Goal: Task Accomplishment & Management: Use online tool/utility

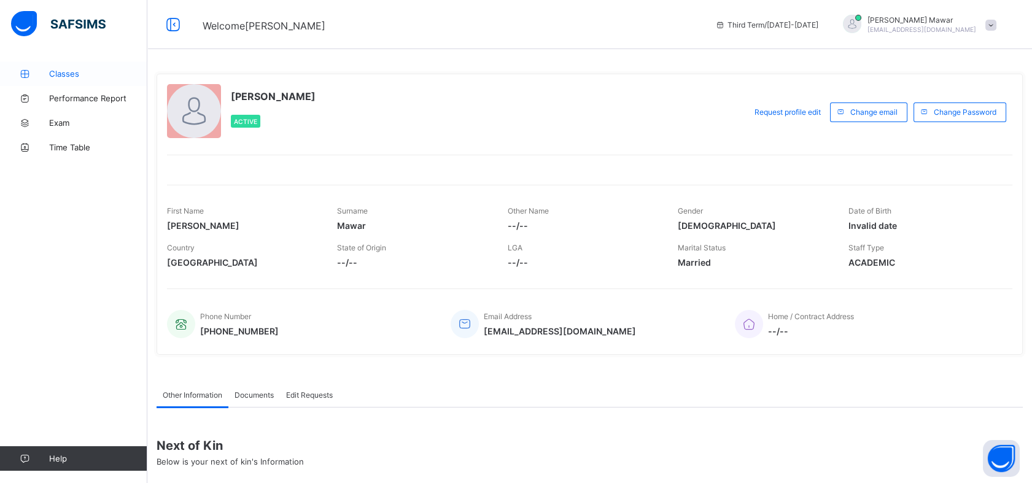
click at [45, 69] on icon at bounding box center [24, 73] width 49 height 9
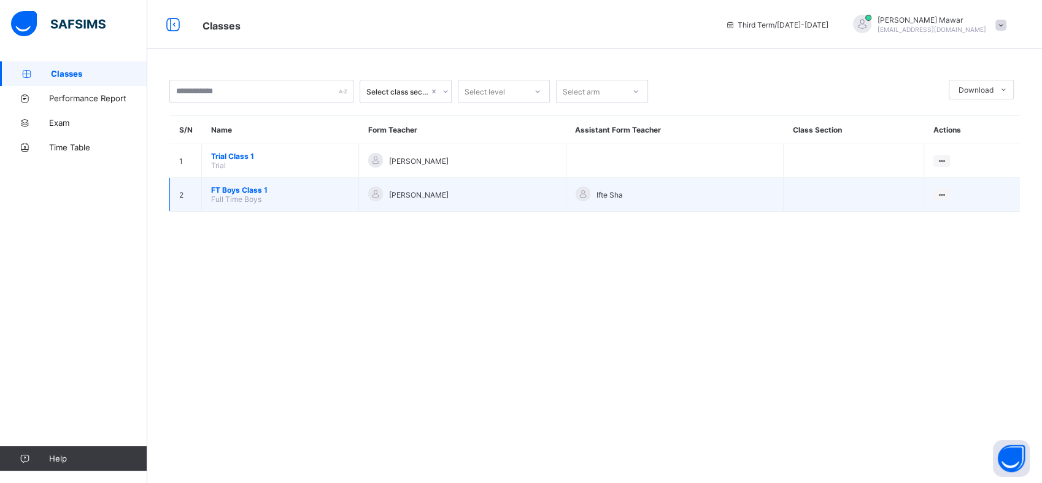
click at [231, 186] on span "FT Boys Class 1" at bounding box center [280, 189] width 138 height 9
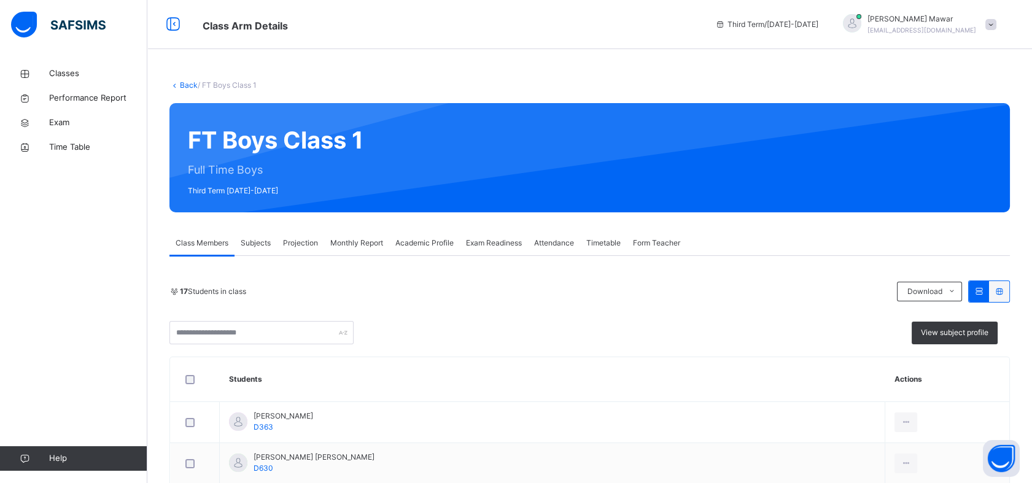
click at [302, 248] on span "Projection" at bounding box center [300, 242] width 35 height 11
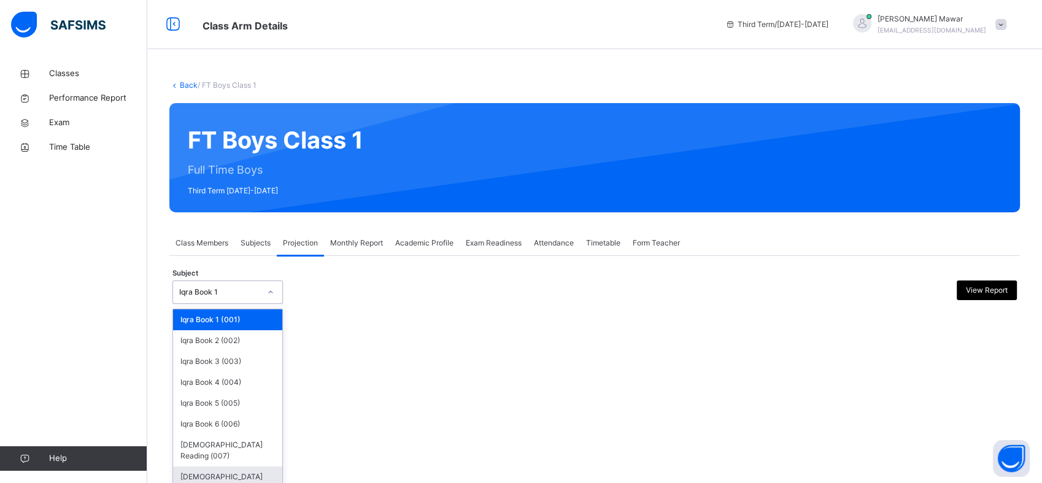
click at [260, 467] on div "[DEMOGRAPHIC_DATA] Memorisation (008)" at bounding box center [227, 482] width 109 height 32
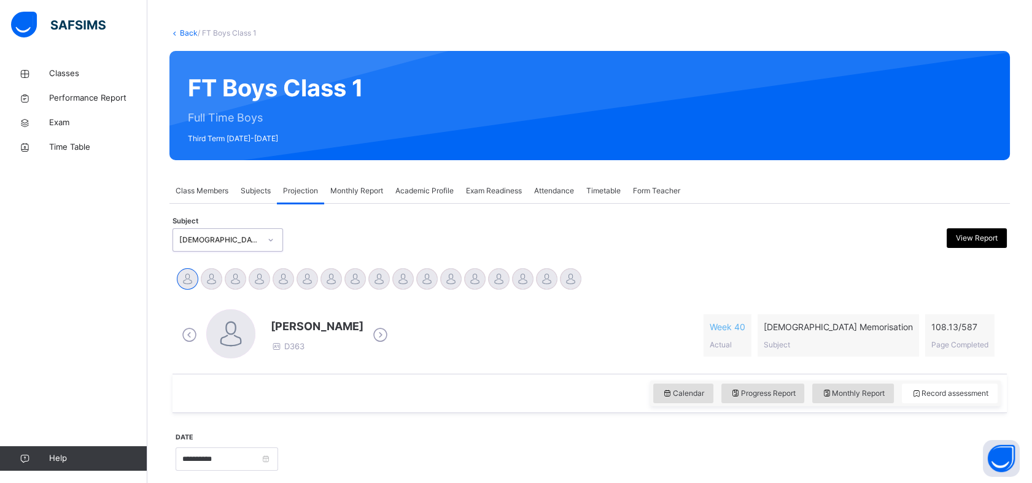
scroll to position [90, 0]
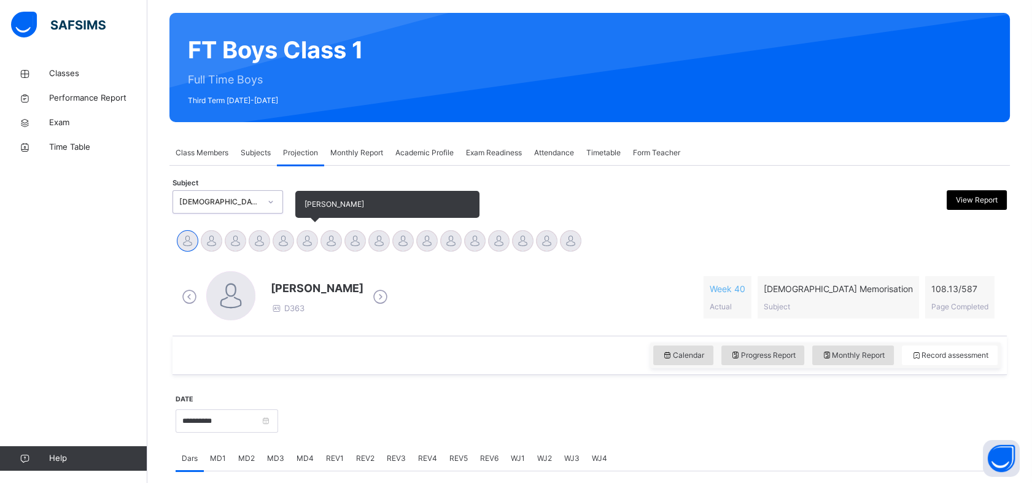
click at [314, 241] on div at bounding box center [306, 240] width 21 height 21
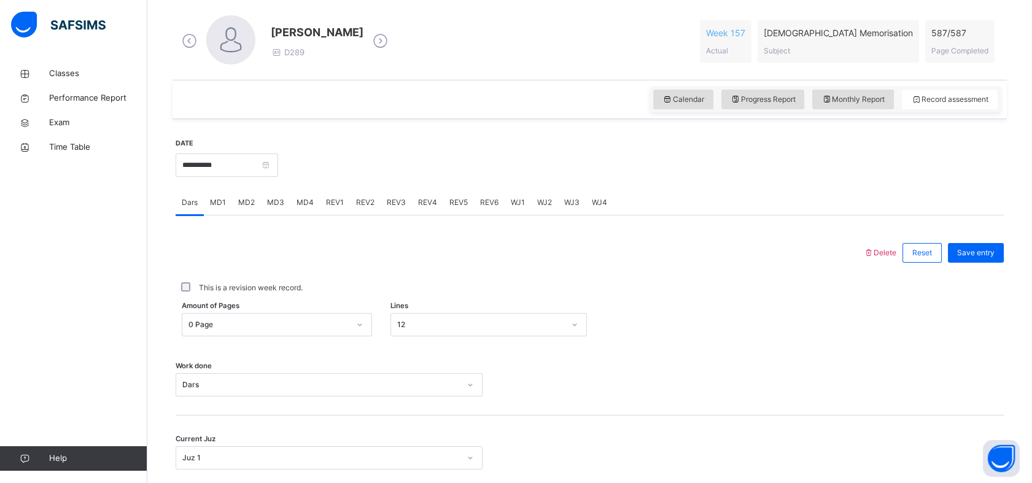
scroll to position [350, 0]
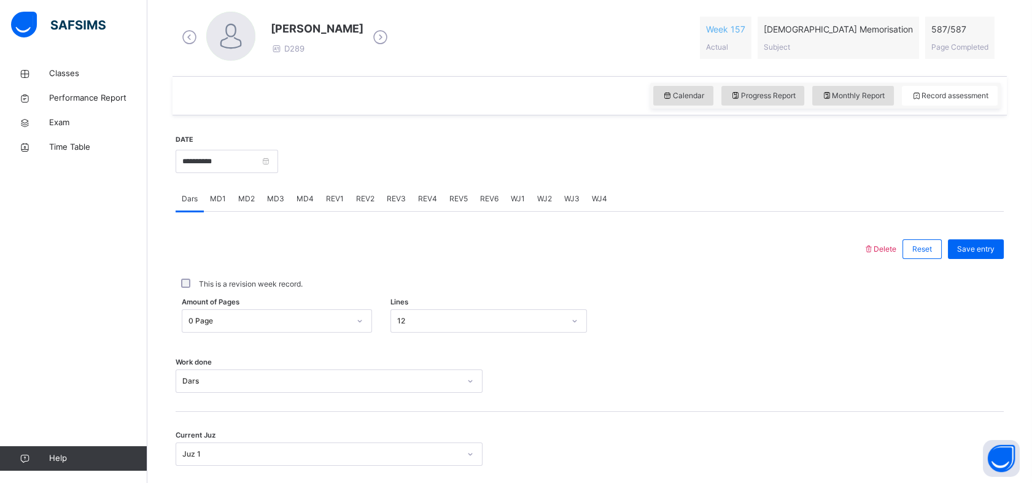
click at [295, 205] on div "MD4" at bounding box center [304, 199] width 29 height 25
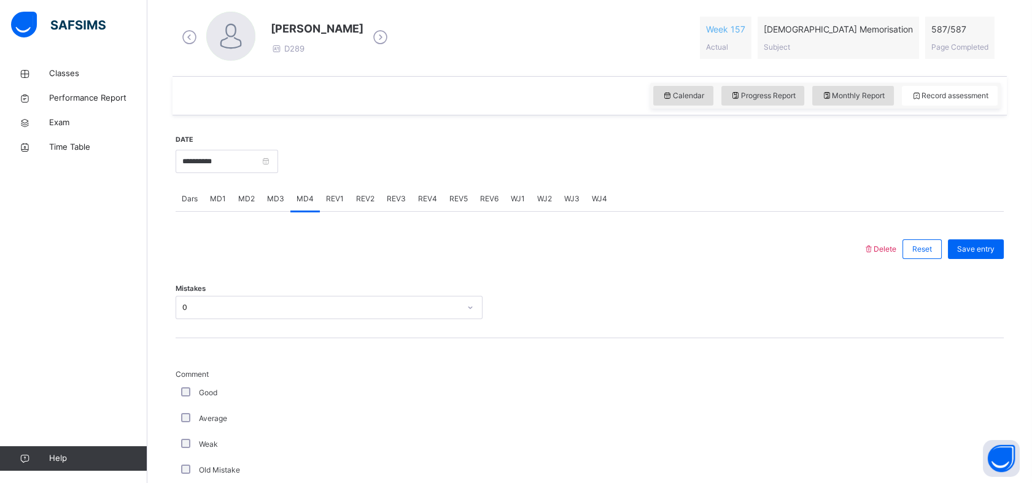
click at [191, 204] on div "Dars" at bounding box center [190, 199] width 28 height 25
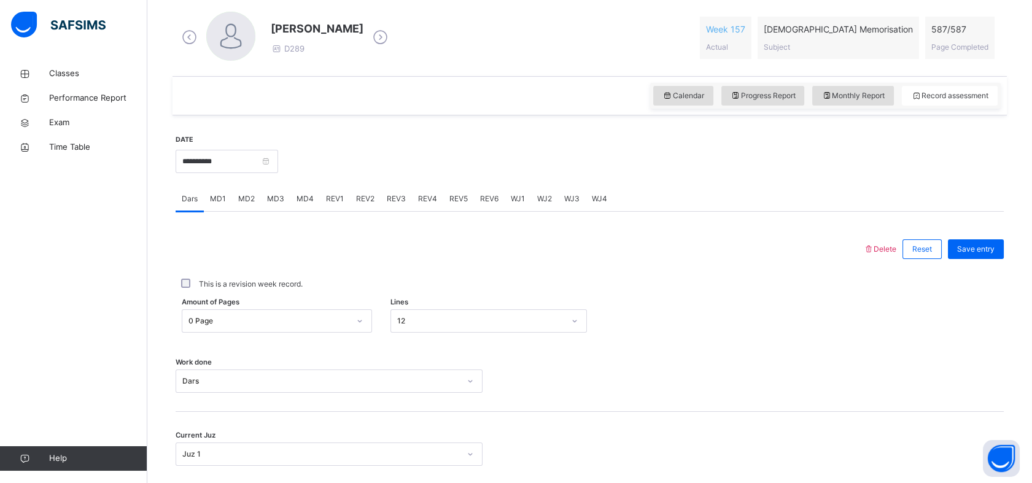
click at [340, 207] on div "REV1" at bounding box center [335, 199] width 30 height 25
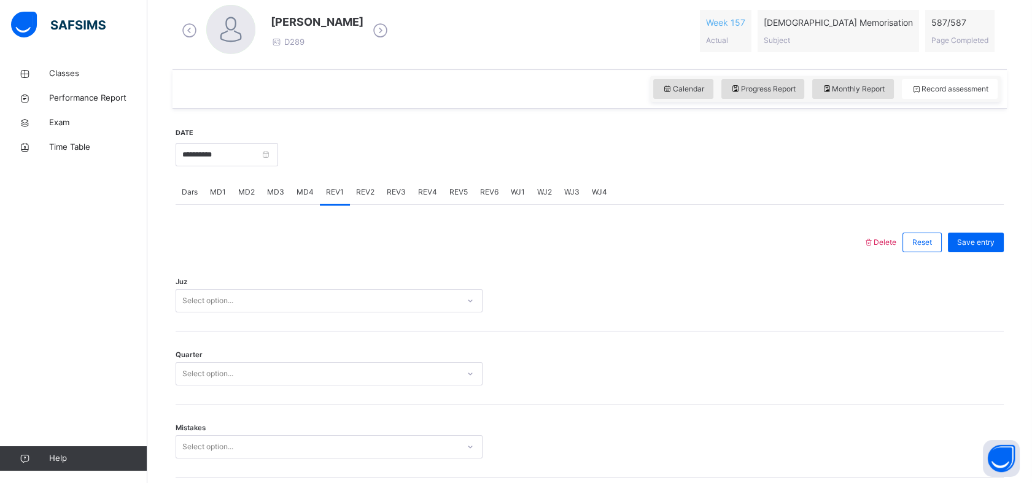
click at [219, 198] on div "MD1" at bounding box center [218, 192] width 28 height 25
click at [270, 200] on div "MD3" at bounding box center [275, 192] width 29 height 25
click at [245, 198] on div "MD2" at bounding box center [246, 192] width 29 height 25
click at [221, 196] on span "MD1" at bounding box center [218, 192] width 16 height 11
click at [309, 201] on div "MD4" at bounding box center [304, 192] width 29 height 25
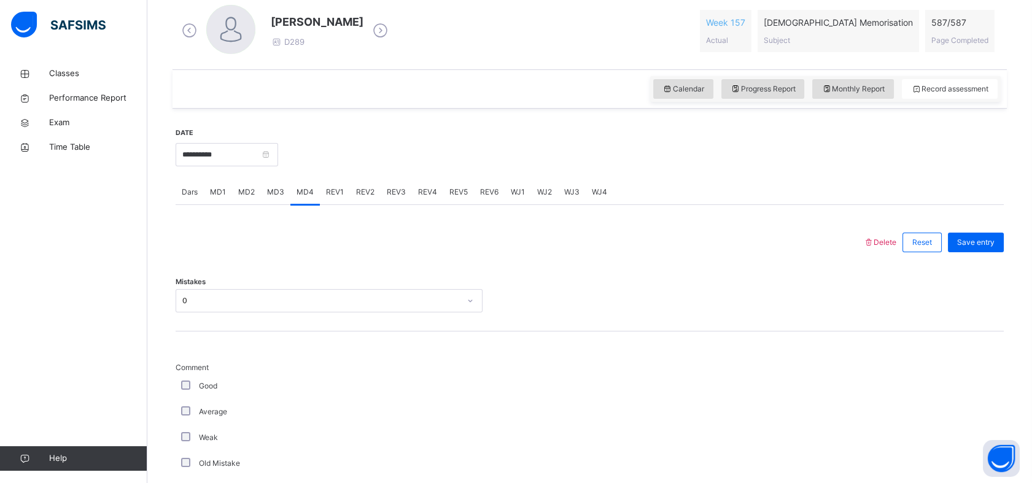
click at [214, 196] on div "MD1" at bounding box center [218, 192] width 28 height 25
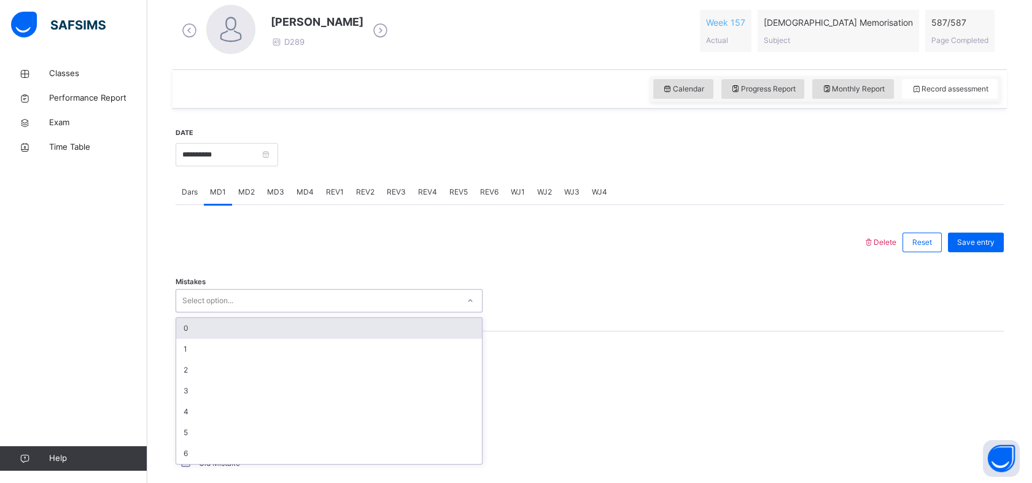
click at [444, 325] on div "0" at bounding box center [329, 328] width 306 height 21
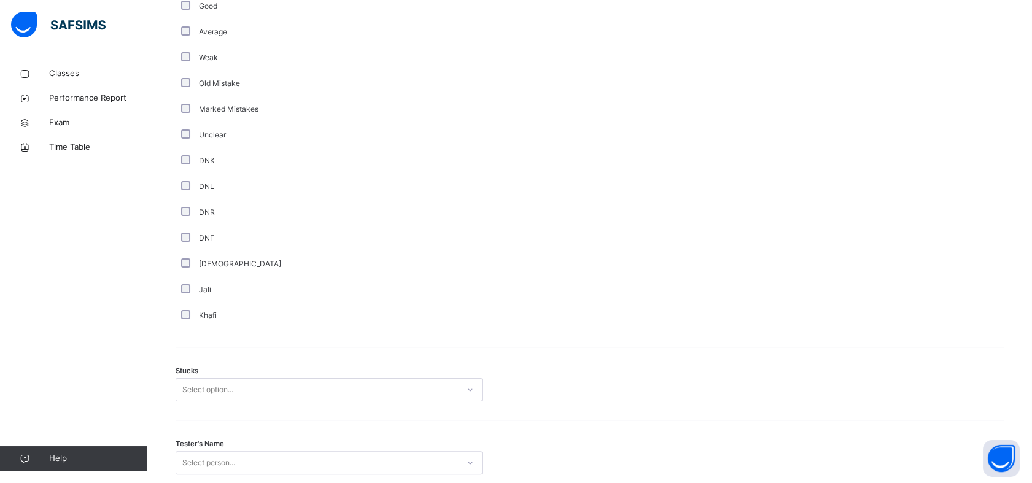
scroll to position [792, 0]
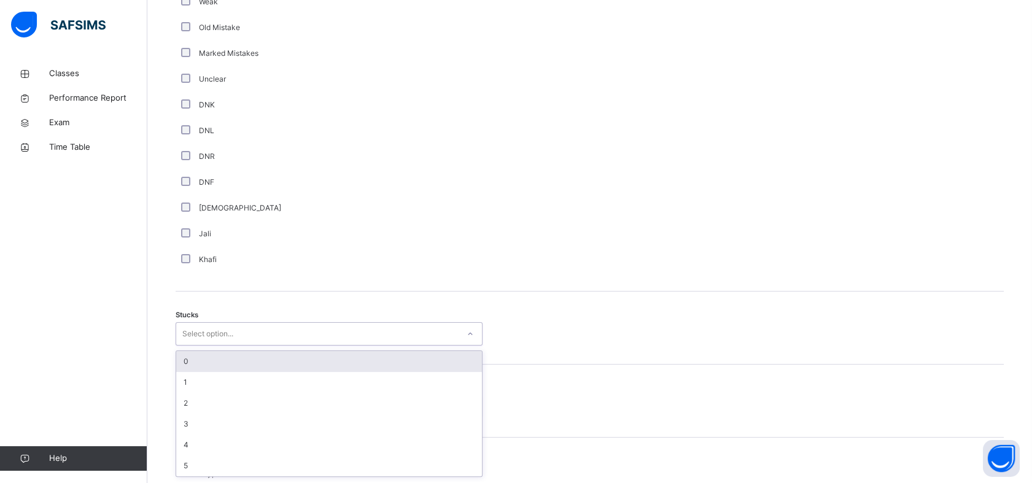
click at [326, 353] on div "0" at bounding box center [329, 361] width 306 height 21
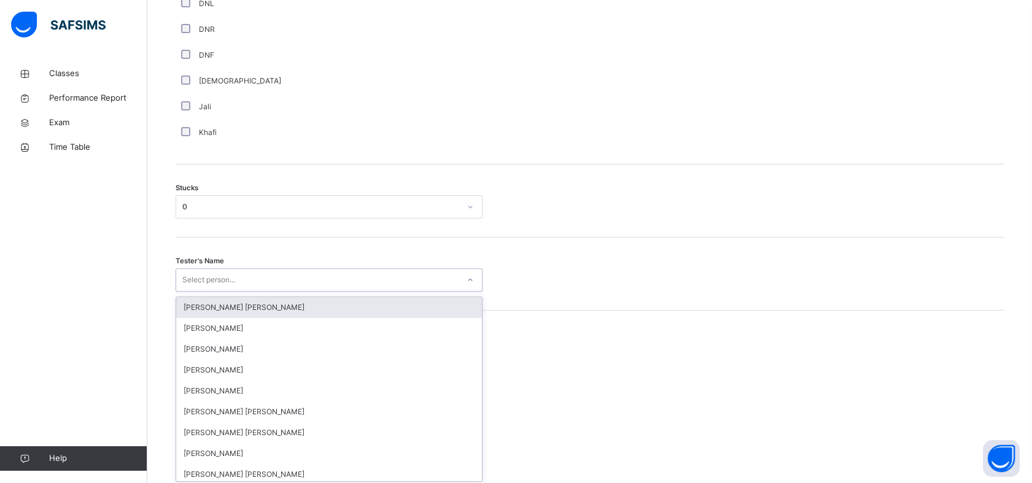
scroll to position [922, 0]
type input "***"
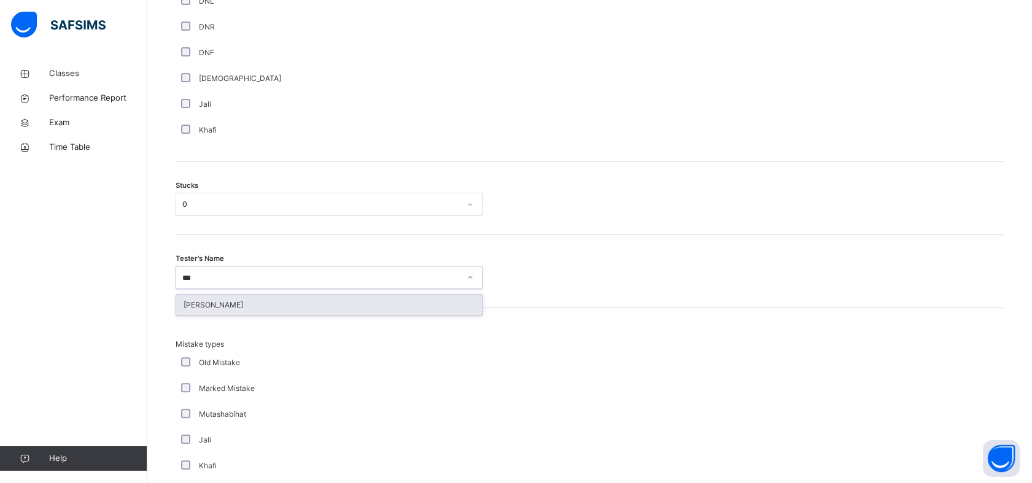
click at [353, 307] on div "[PERSON_NAME]" at bounding box center [329, 305] width 306 height 21
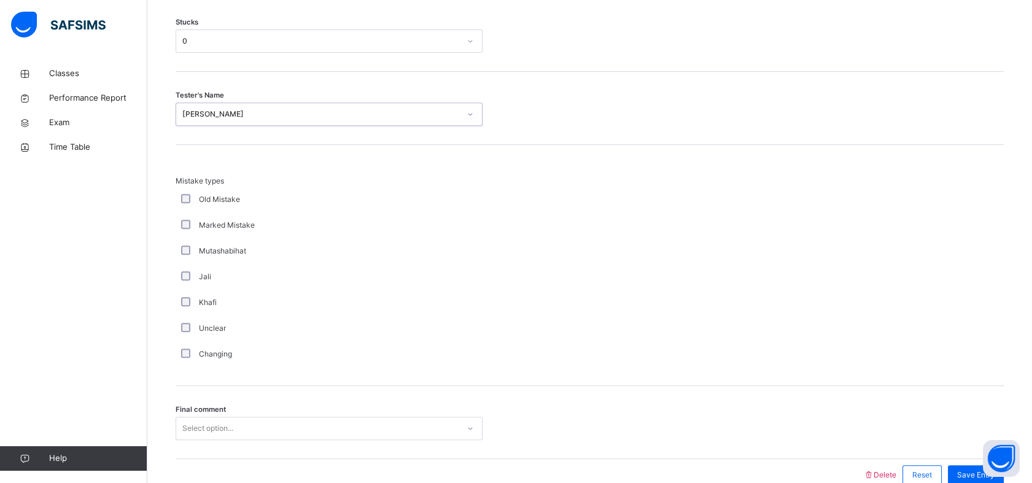
scroll to position [1147, 0]
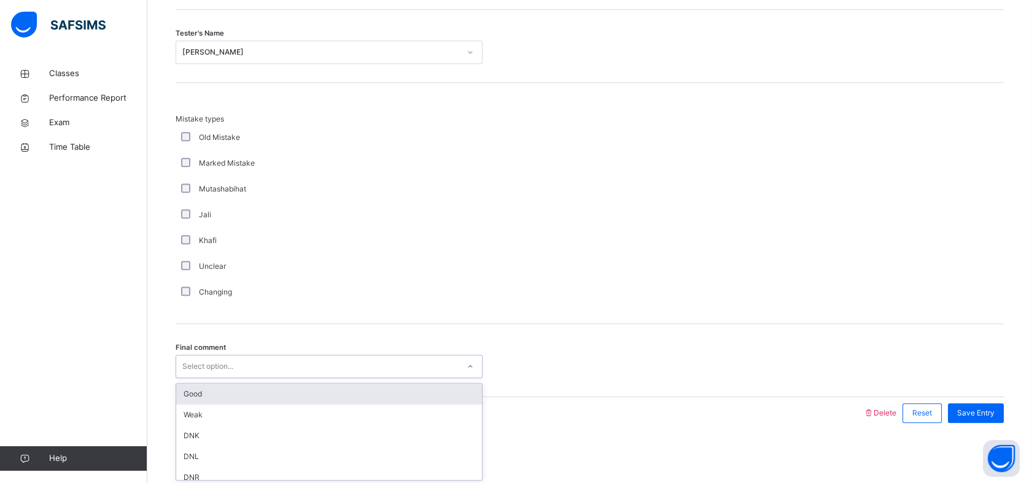
click at [358, 393] on div "Good" at bounding box center [329, 394] width 306 height 21
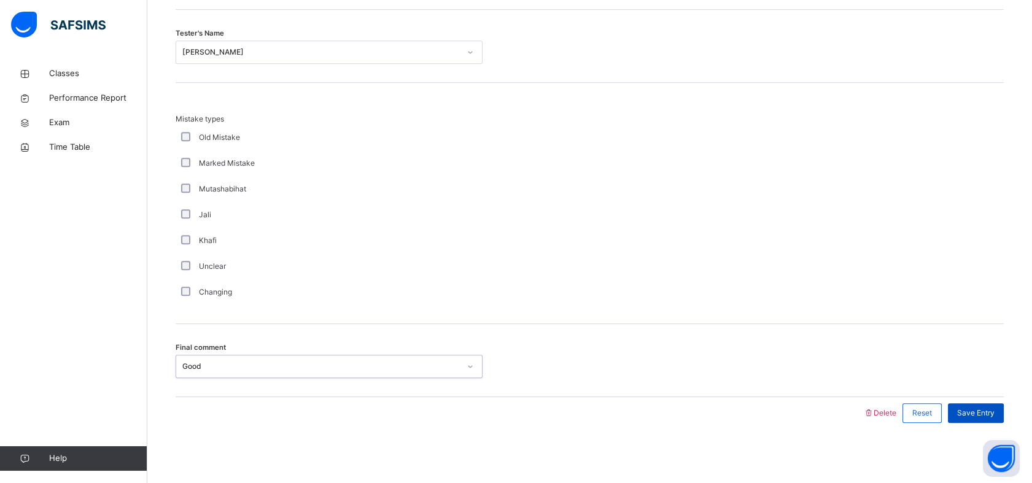
click at [988, 417] on span "Save Entry" at bounding box center [975, 412] width 37 height 11
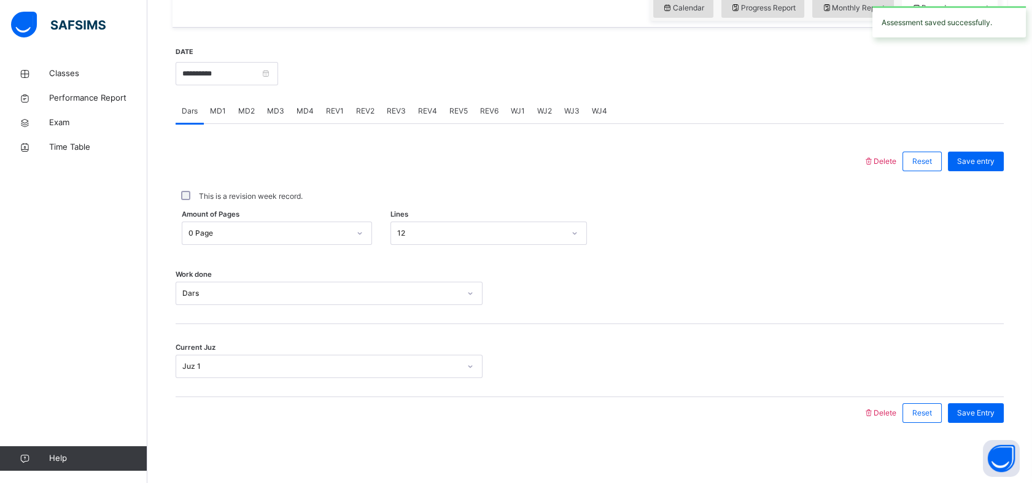
scroll to position [0, 0]
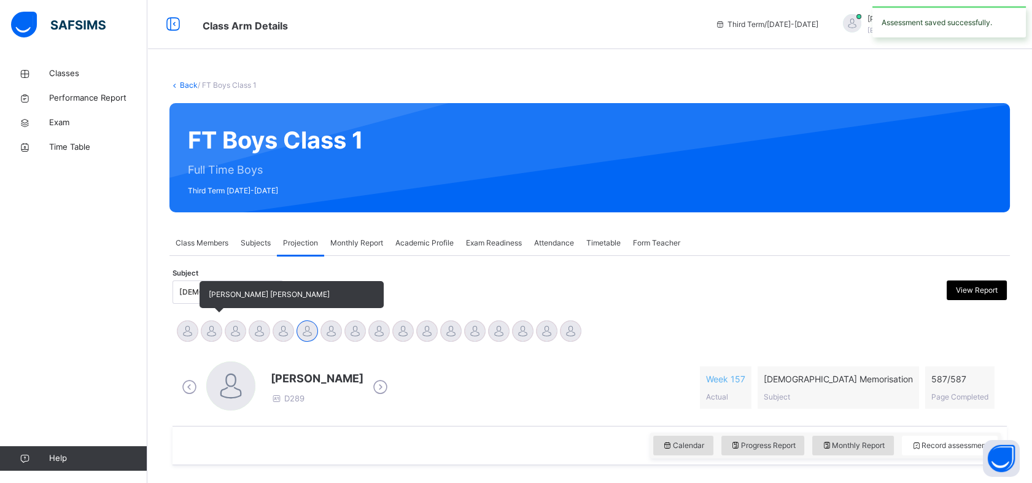
click at [203, 334] on div at bounding box center [211, 330] width 21 height 21
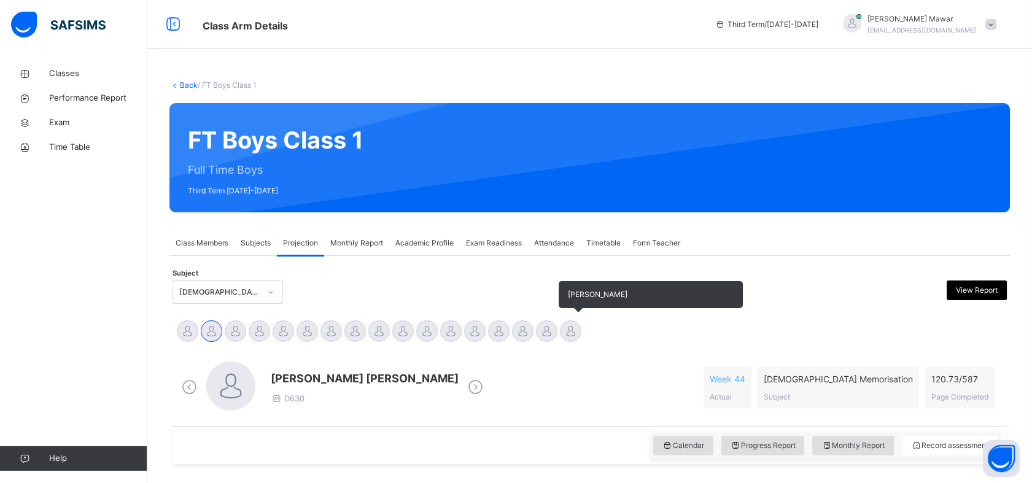
click at [569, 326] on div at bounding box center [570, 330] width 21 height 21
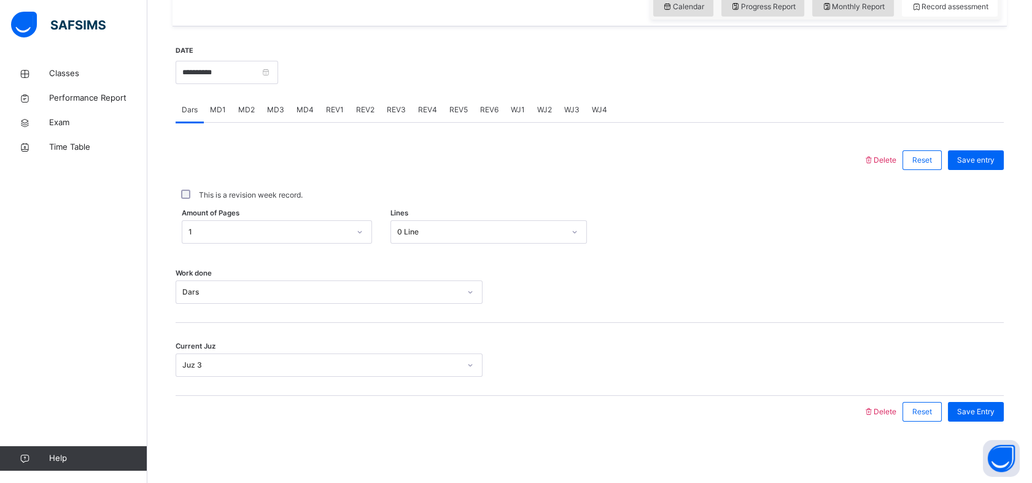
scroll to position [438, 0]
click at [305, 122] on div "MD4" at bounding box center [304, 110] width 29 height 25
click at [305, 118] on div "MD4" at bounding box center [304, 110] width 29 height 25
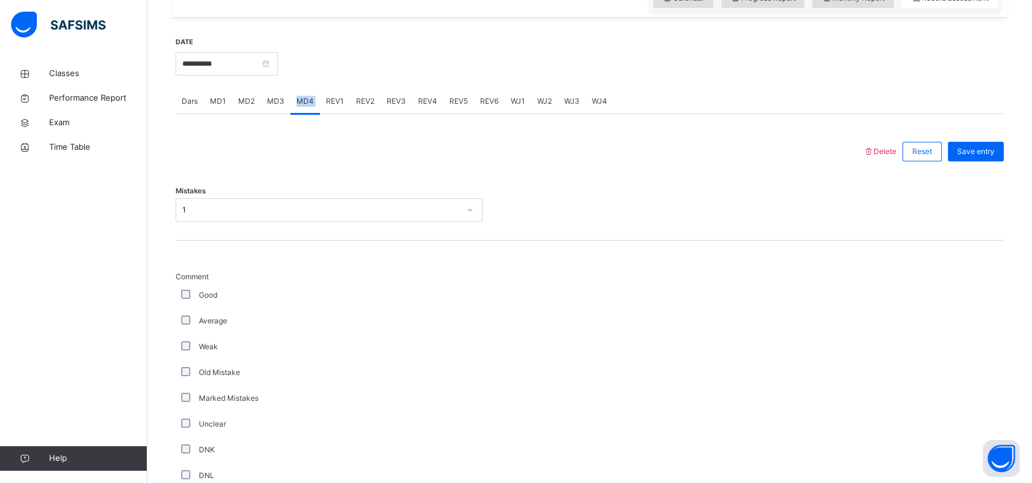
drag, startPoint x: 305, startPoint y: 118, endPoint x: 209, endPoint y: 114, distance: 95.9
click at [209, 114] on div "MD1" at bounding box center [218, 101] width 28 height 25
click at [191, 203] on div "Mistakes Select option..." at bounding box center [329, 209] width 307 height 23
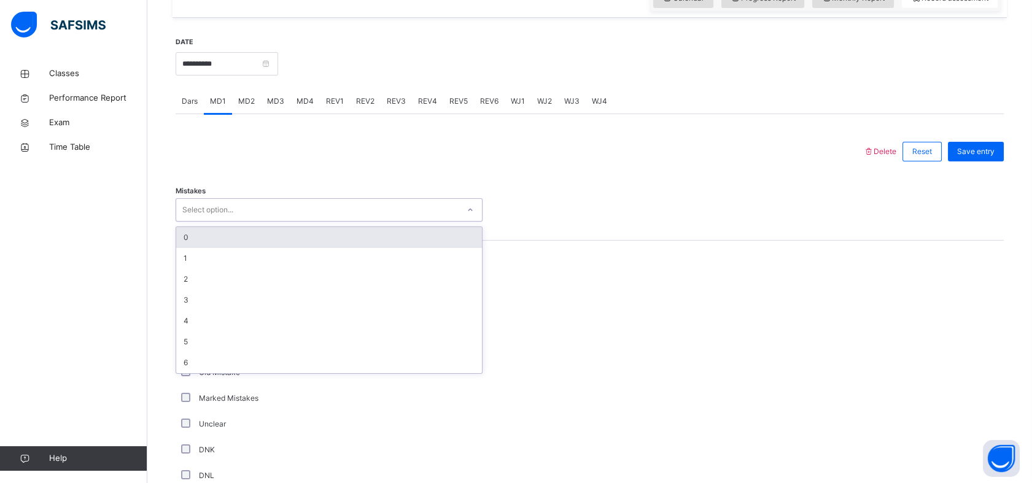
click at [211, 248] on div "0" at bounding box center [329, 237] width 306 height 21
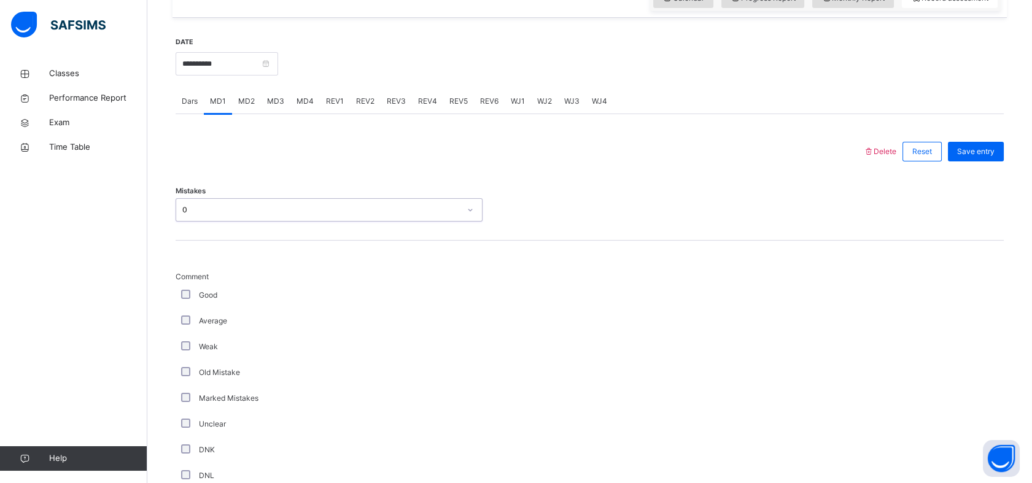
click at [212, 301] on label "Good" at bounding box center [208, 295] width 18 height 11
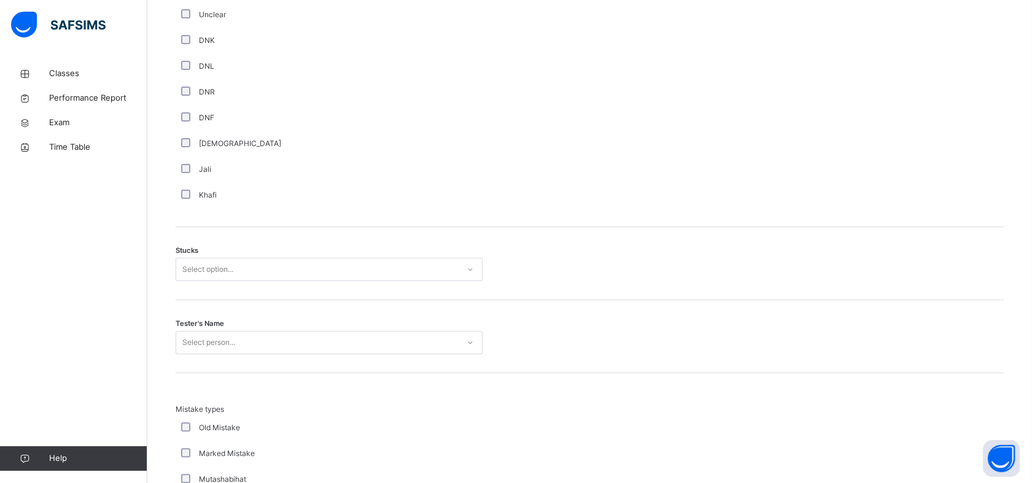
scroll to position [820, 0]
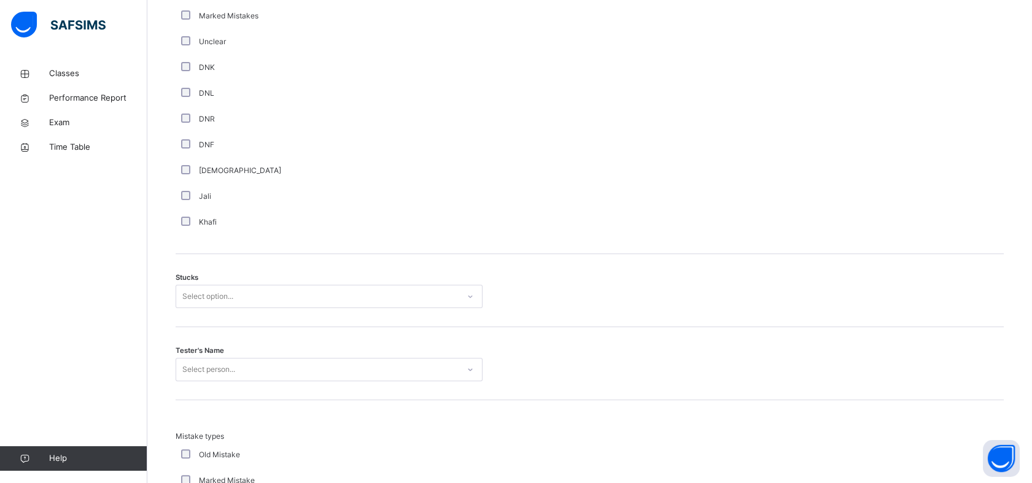
click at [187, 300] on div "Select option..." at bounding box center [207, 296] width 51 height 23
click at [210, 354] on div "1" at bounding box center [329, 344] width 306 height 21
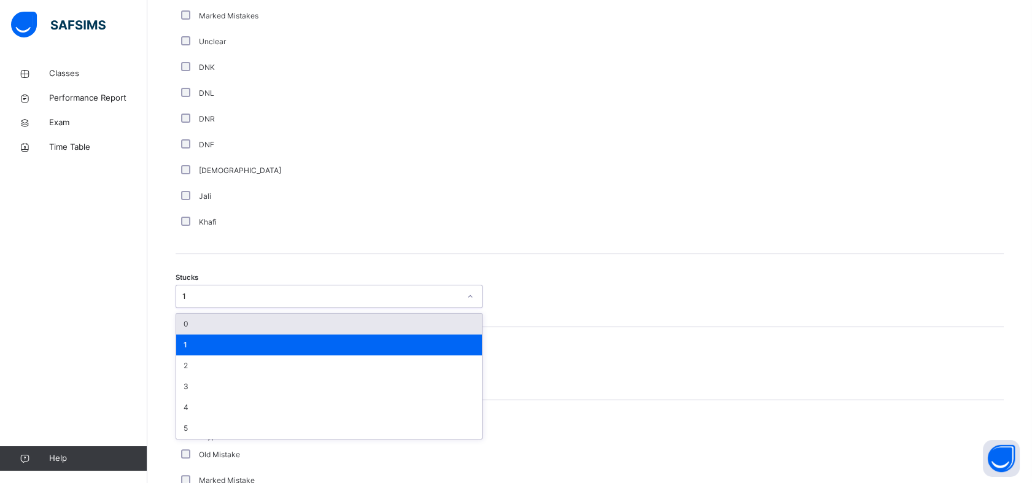
click at [601, 266] on div "Stucks option 1, selected. option 0 focused, 1 of 6. 6 results available. Use U…" at bounding box center [590, 290] width 828 height 73
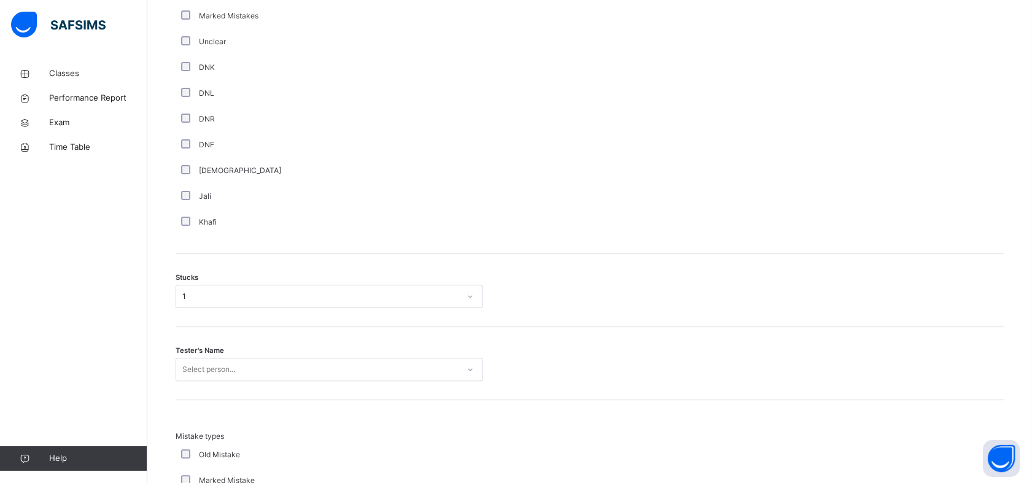
click at [601, 266] on div "Stucks 1" at bounding box center [590, 290] width 828 height 73
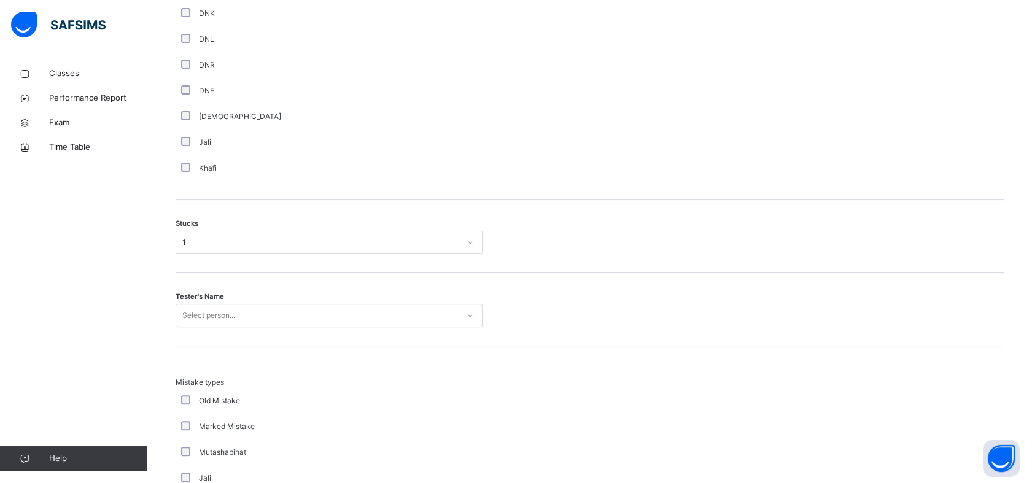
click at [454, 325] on div "Select person..." at bounding box center [329, 315] width 307 height 23
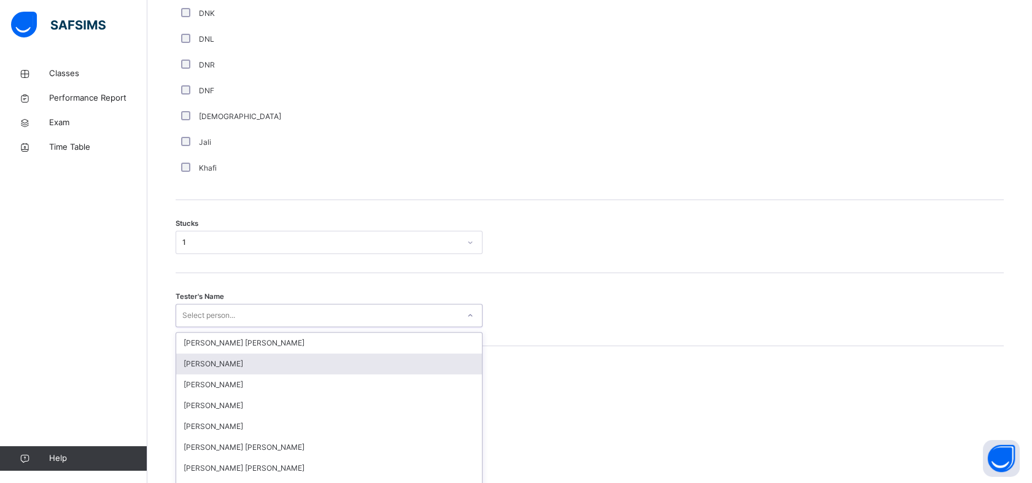
scroll to position [922, 0]
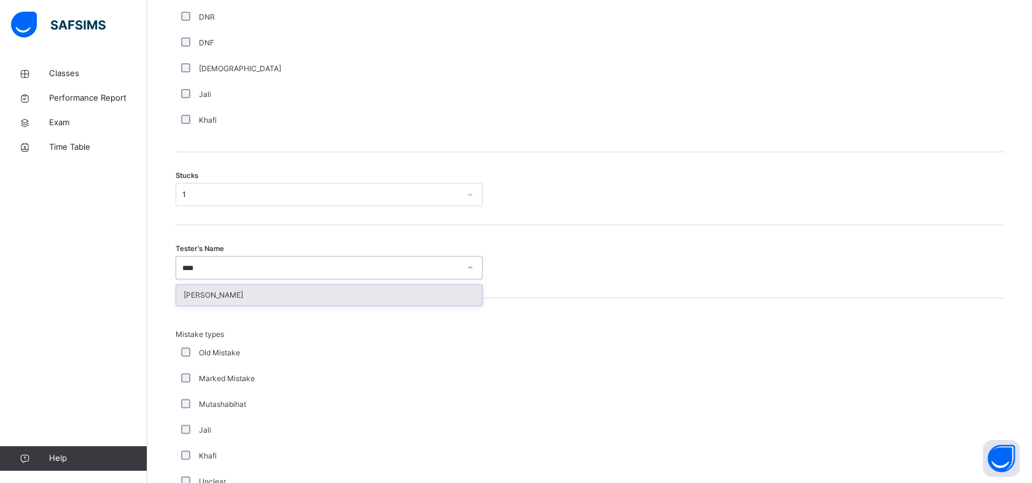
type input "*****"
click at [204, 303] on div "[PERSON_NAME]" at bounding box center [329, 295] width 306 height 21
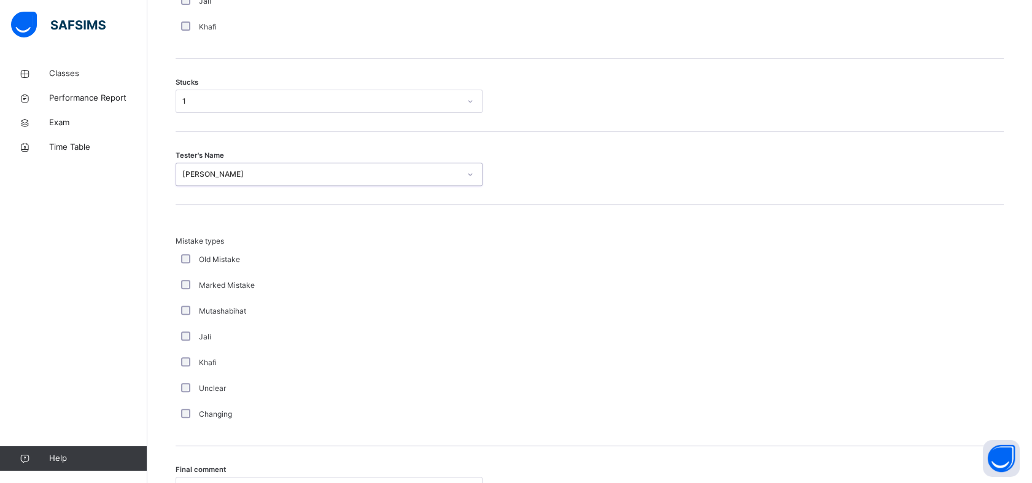
scroll to position [1147, 0]
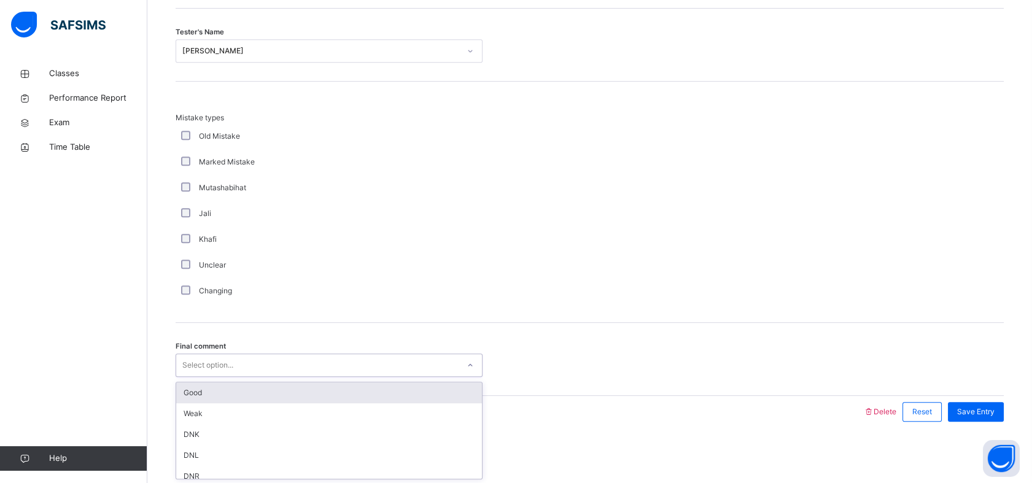
click at [185, 397] on div "Good" at bounding box center [329, 392] width 306 height 21
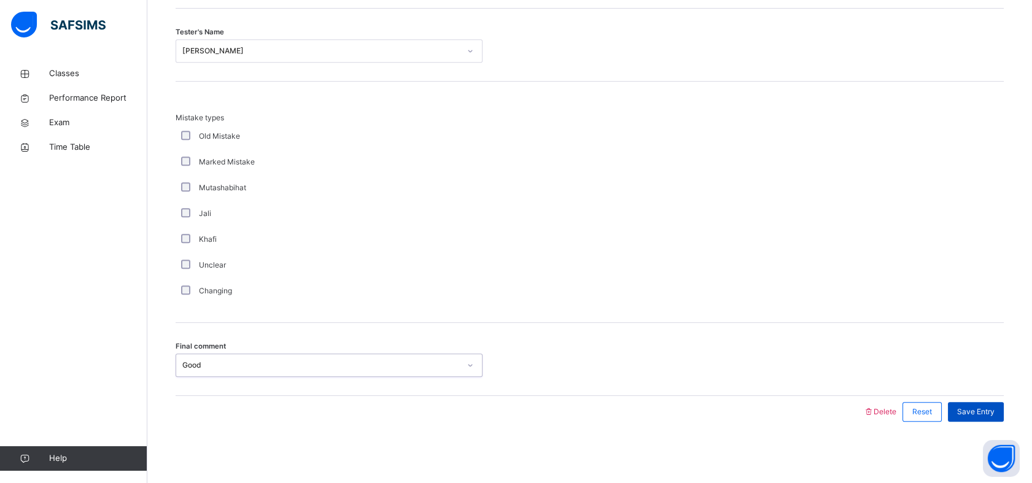
click at [996, 404] on div "Save Entry" at bounding box center [975, 412] width 56 height 20
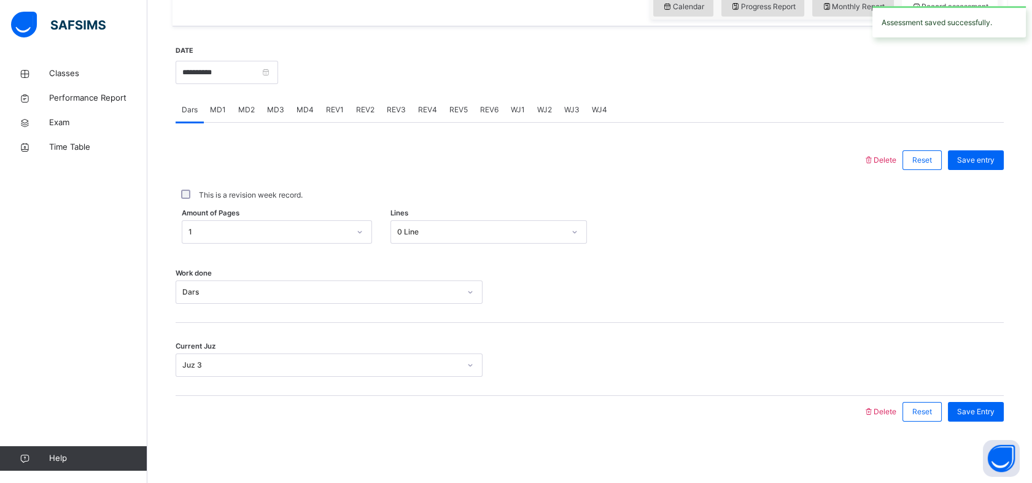
scroll to position [436, 0]
click at [326, 108] on span "REV1" at bounding box center [335, 109] width 18 height 11
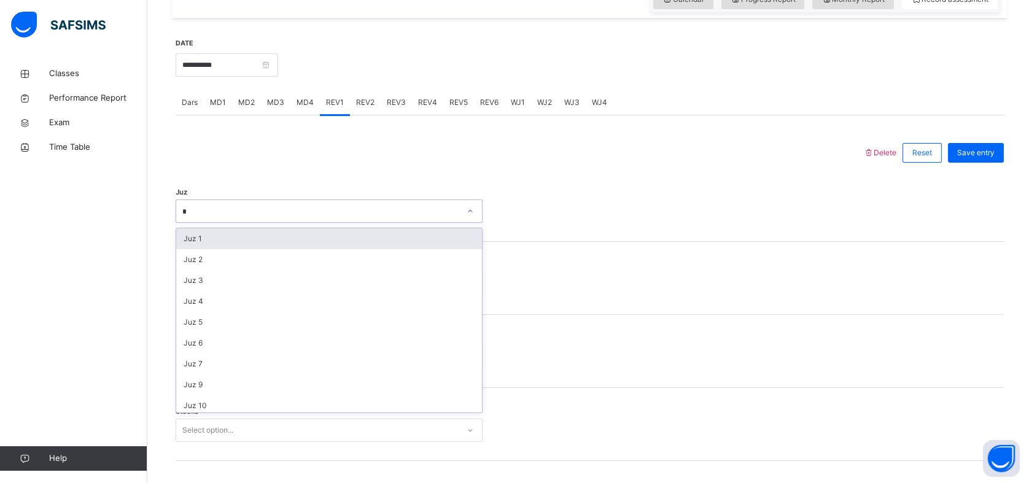
type input "**"
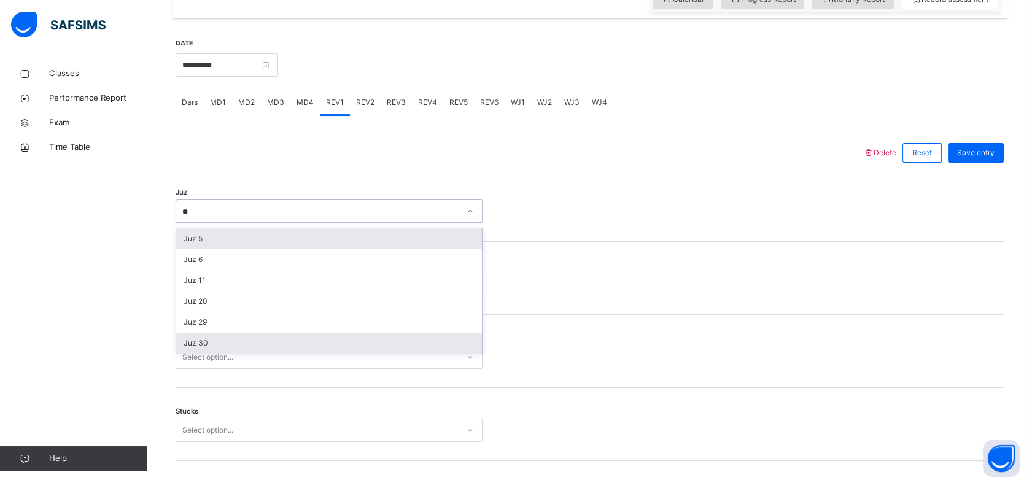
click at [185, 353] on div "Juz 30" at bounding box center [329, 343] width 306 height 21
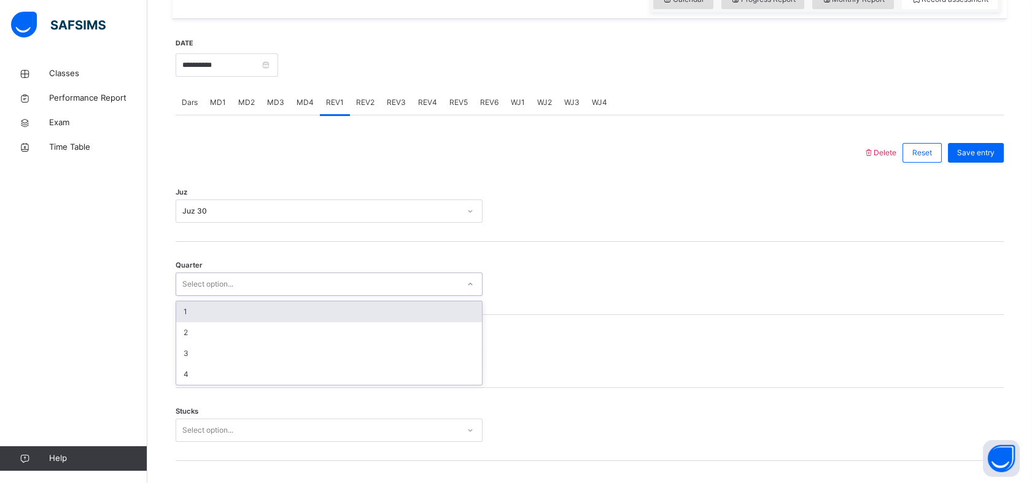
click at [176, 365] on div "Select option..." at bounding box center [329, 356] width 307 height 23
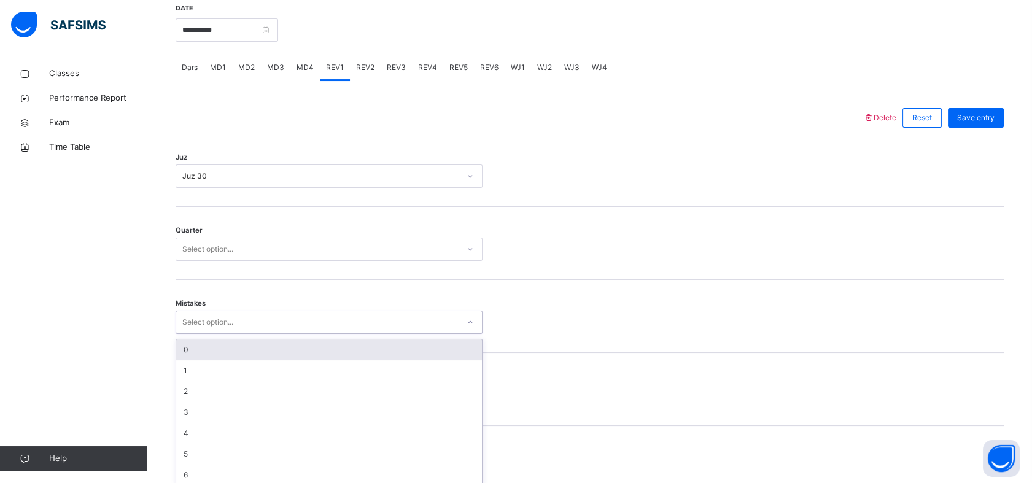
scroll to position [488, 0]
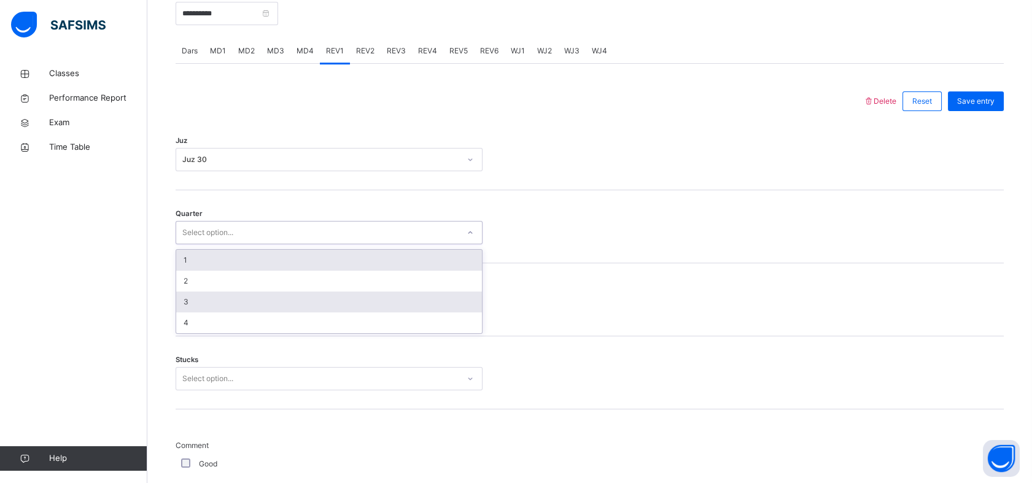
click at [179, 309] on div "3" at bounding box center [329, 301] width 306 height 21
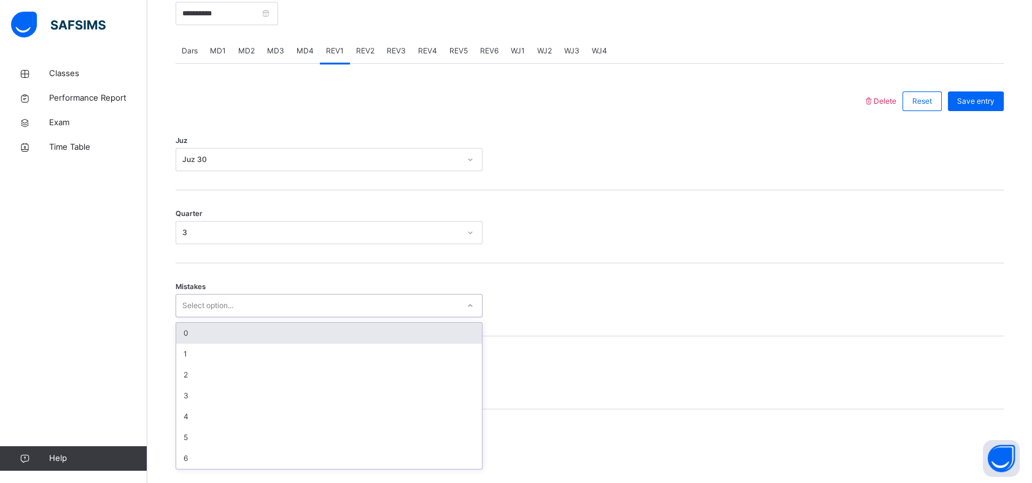
click at [176, 342] on div "0" at bounding box center [329, 333] width 306 height 21
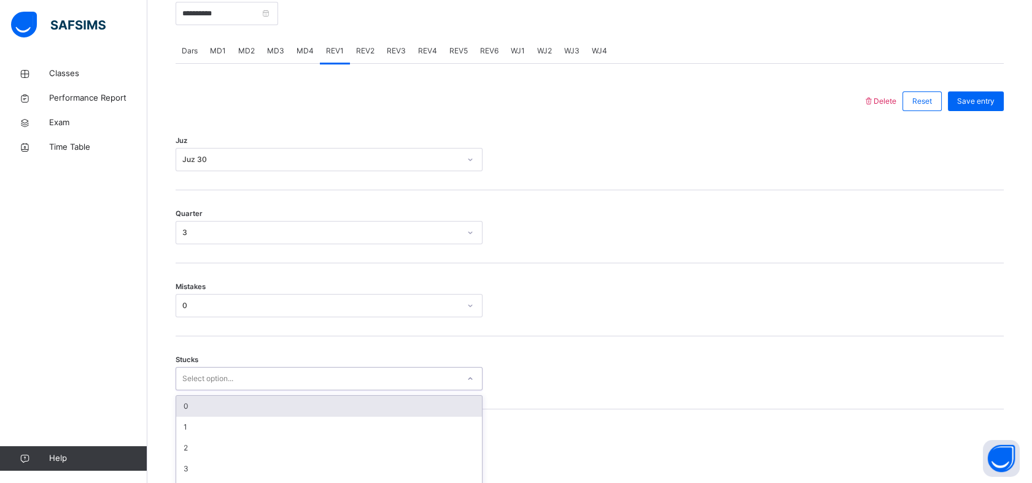
scroll to position [540, 0]
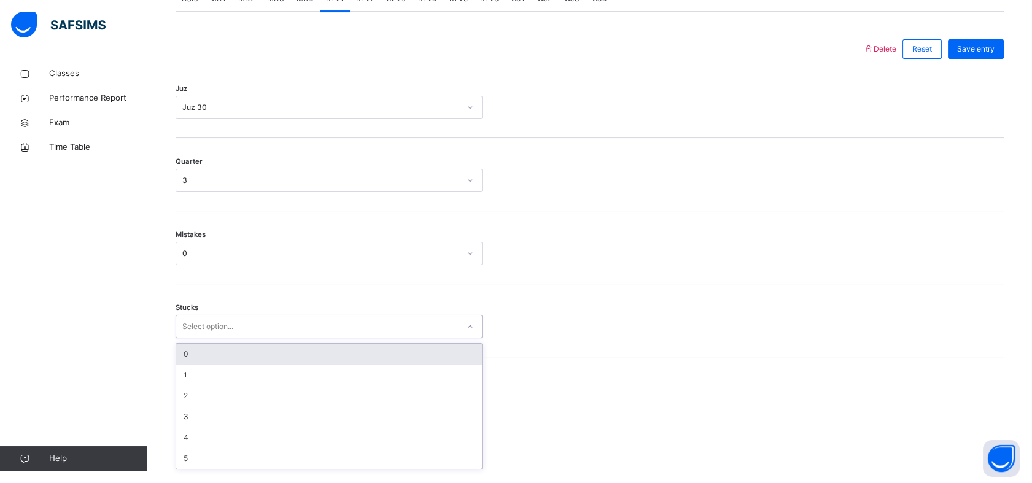
click at [179, 358] on div "0" at bounding box center [329, 354] width 306 height 21
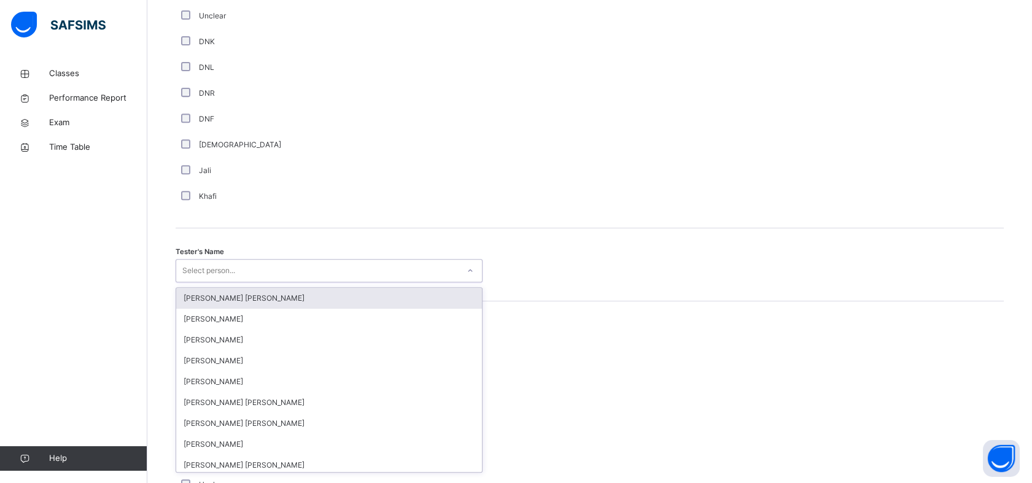
scroll to position [1068, 0]
click at [124, 281] on div "Classes Performance Report Exam Time Table Help" at bounding box center [73, 266] width 147 height 434
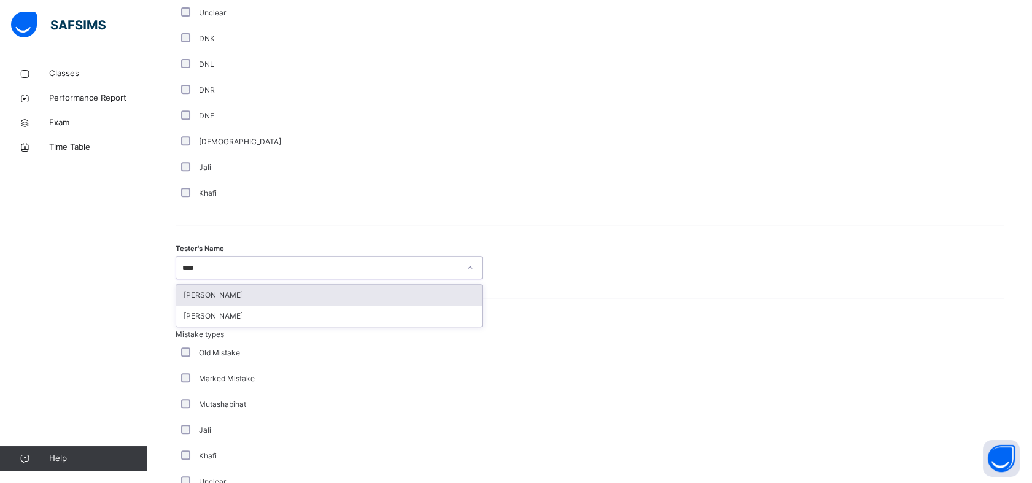
type input "*****"
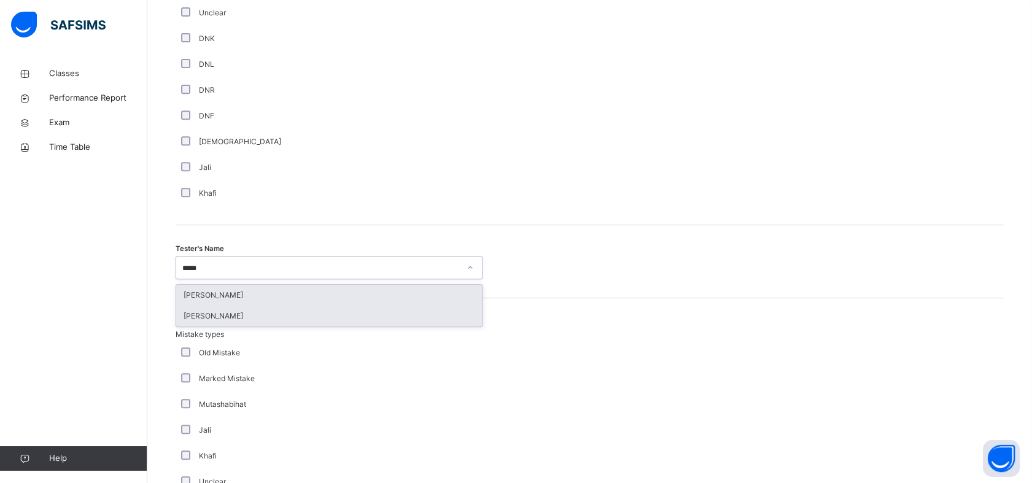
click at [180, 326] on div "[PERSON_NAME]" at bounding box center [329, 316] width 306 height 21
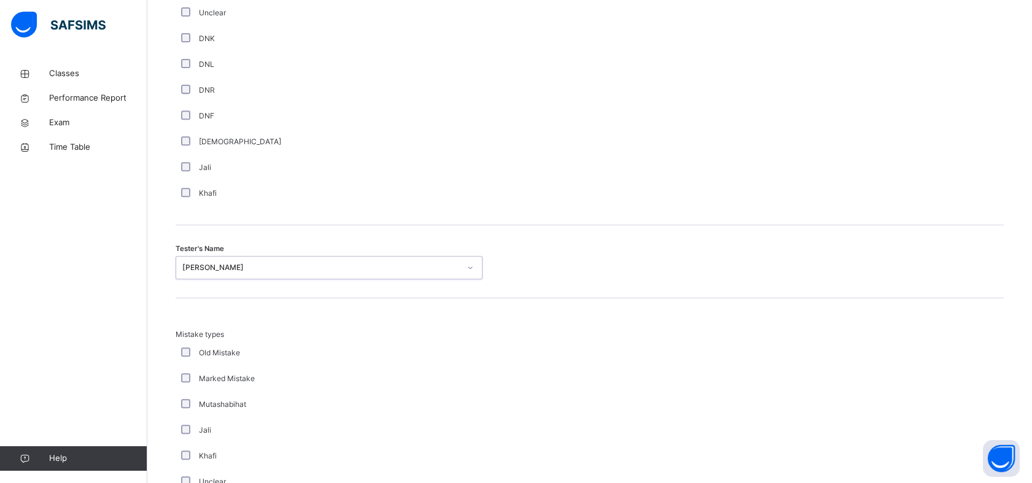
scroll to position [1293, 0]
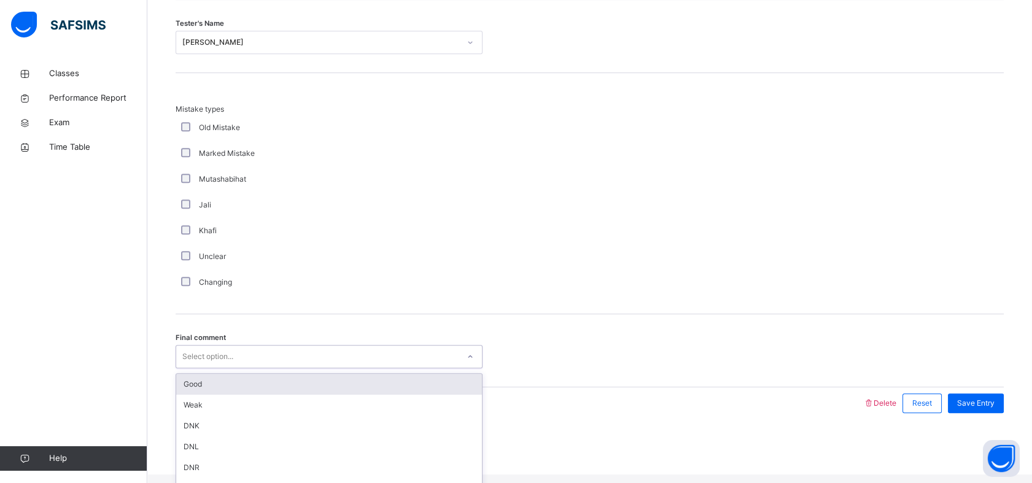
click at [185, 391] on div "Good" at bounding box center [329, 384] width 306 height 21
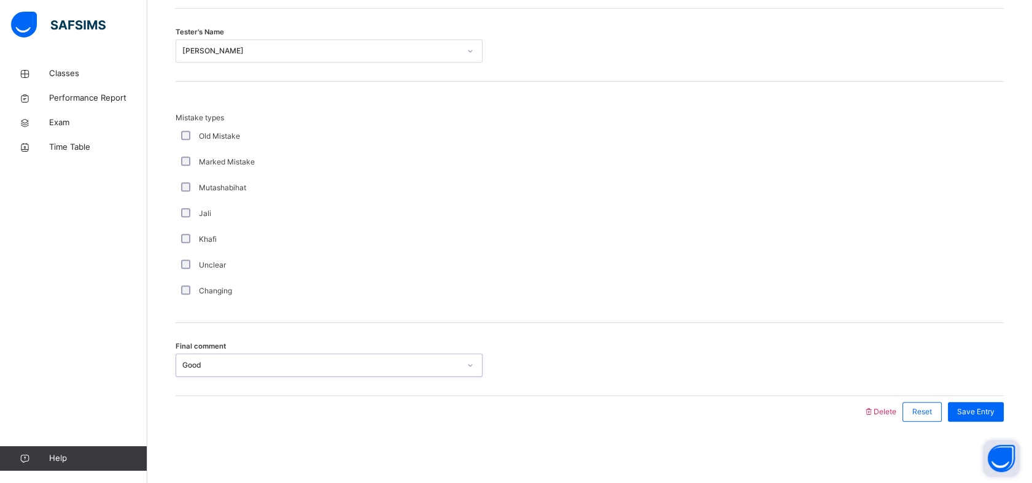
click at [988, 442] on button "Open asap" at bounding box center [1000, 458] width 37 height 37
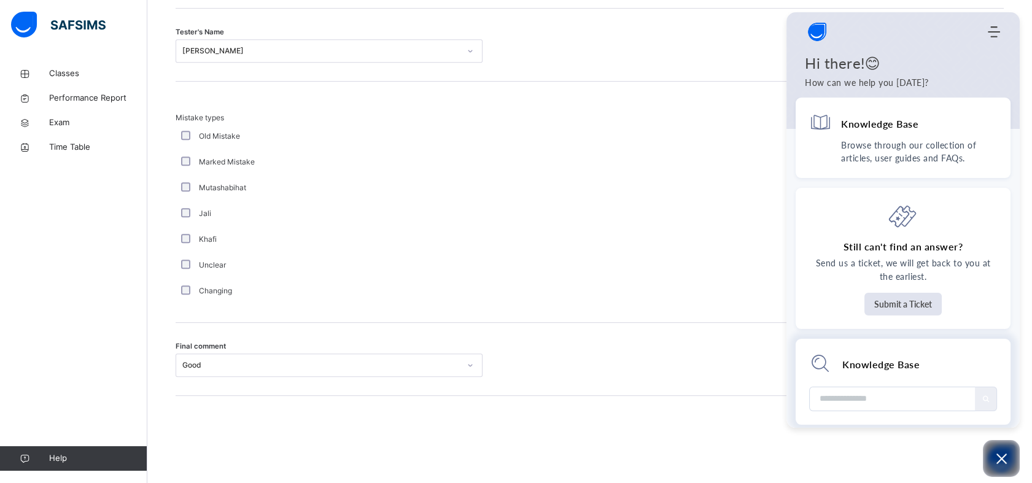
click at [988, 407] on div "Knowledge Base No result found" at bounding box center [902, 382] width 215 height 86
click at [999, 450] on button "Open asap" at bounding box center [1000, 458] width 37 height 37
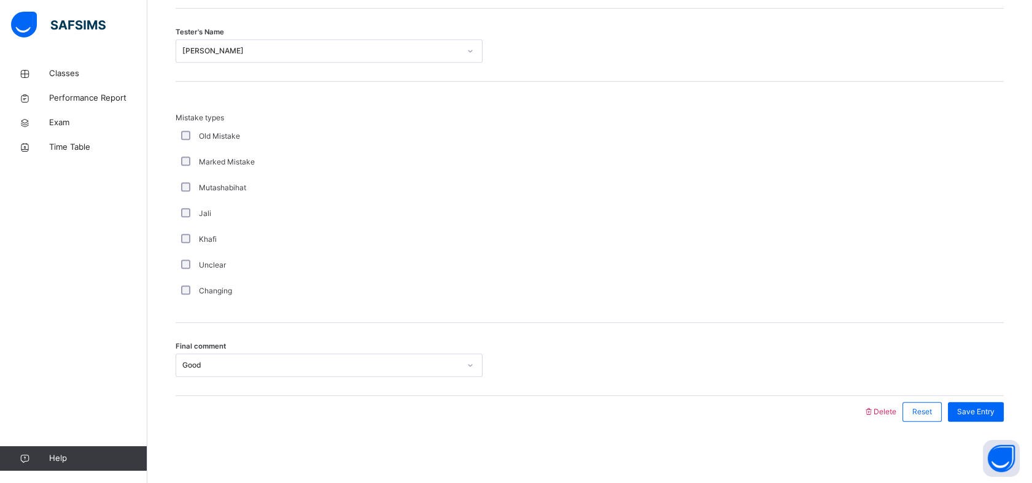
click at [1019, 428] on div "Welcome to SAFSIMS AI Home Knowledge Base Submit Ticket Hi there!😊 How can we h…" at bounding box center [1019, 428] width 0 height 0
click at [981, 418] on div "Save Entry" at bounding box center [975, 412] width 56 height 20
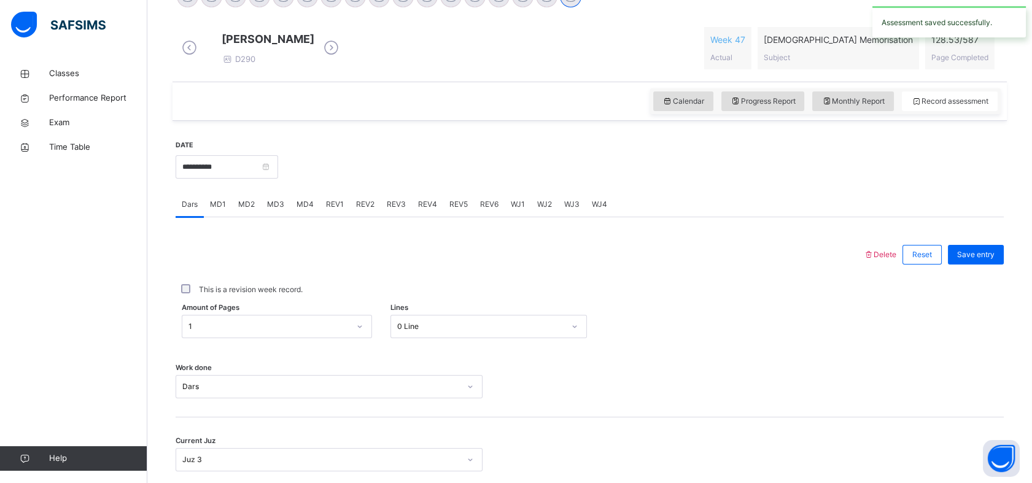
scroll to position [326, 0]
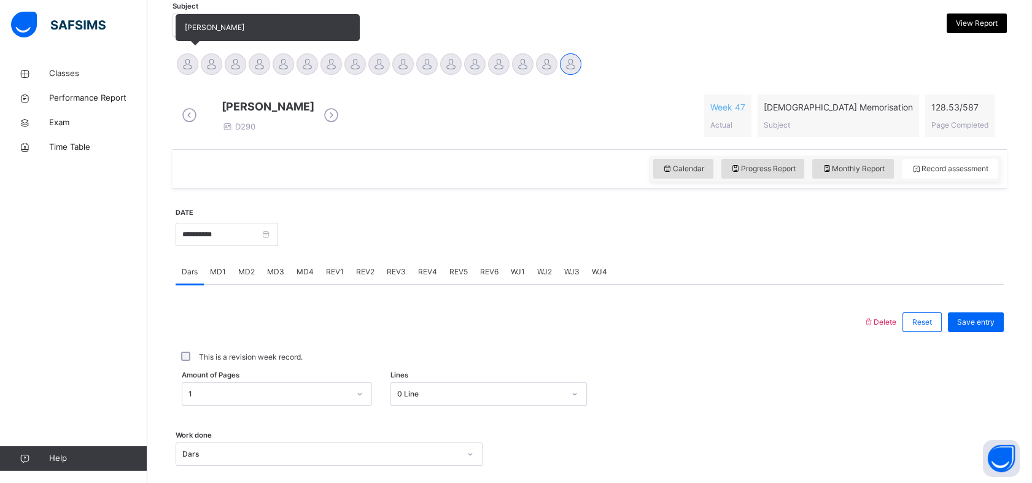
click at [187, 64] on div at bounding box center [187, 63] width 21 height 21
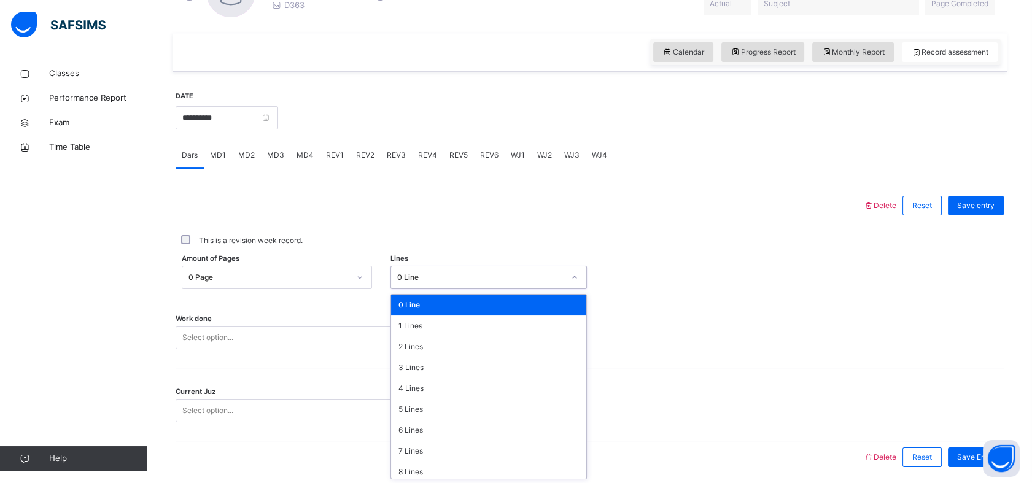
scroll to position [149, 0]
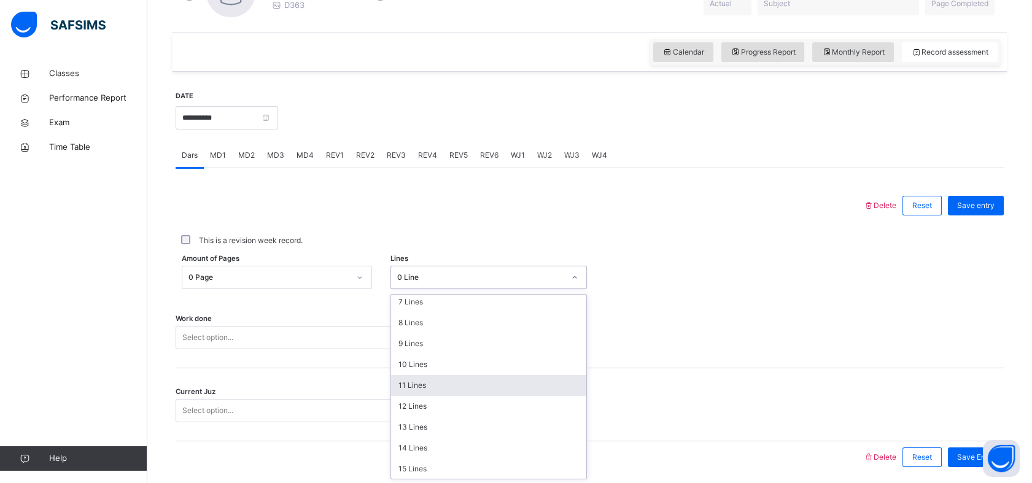
click at [474, 382] on div "11 Lines" at bounding box center [488, 385] width 195 height 21
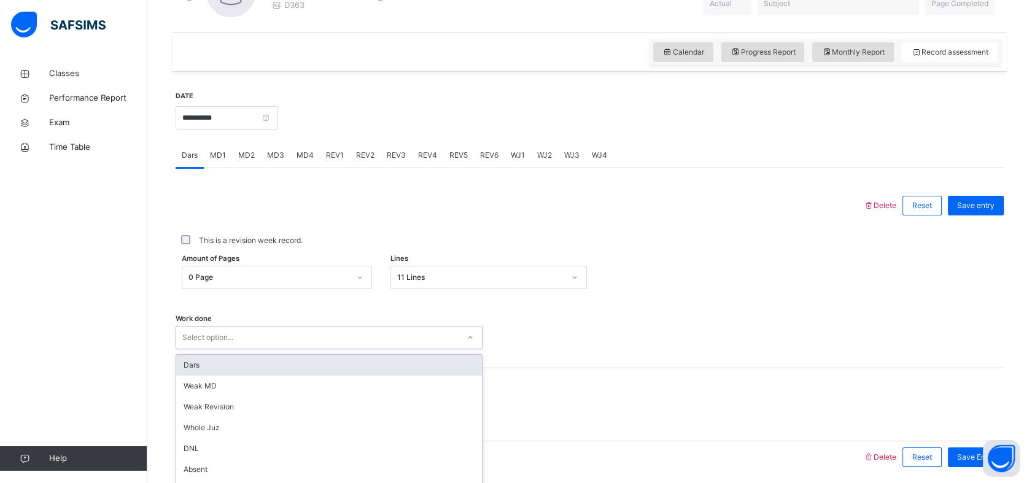
scroll to position [438, 0]
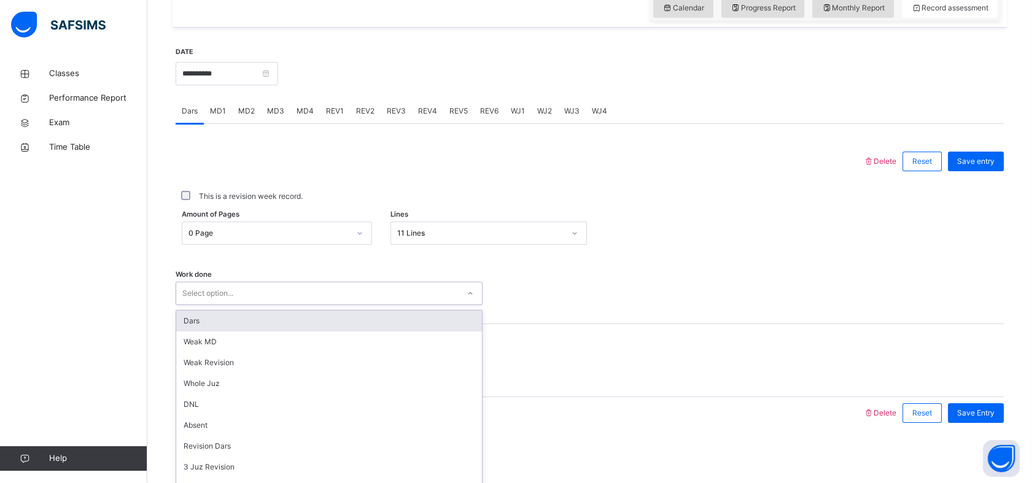
click at [188, 320] on div "Dars" at bounding box center [329, 321] width 306 height 21
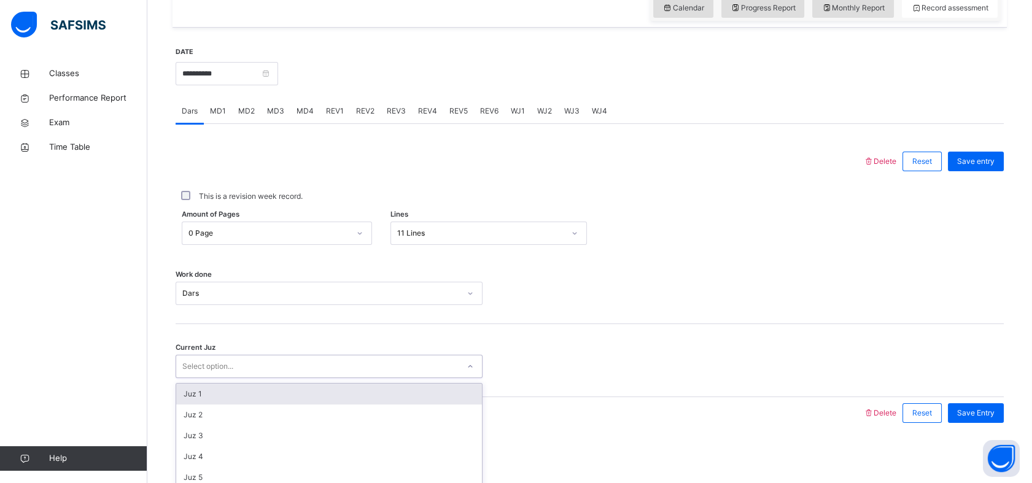
click at [191, 393] on div "Juz 1" at bounding box center [329, 394] width 306 height 21
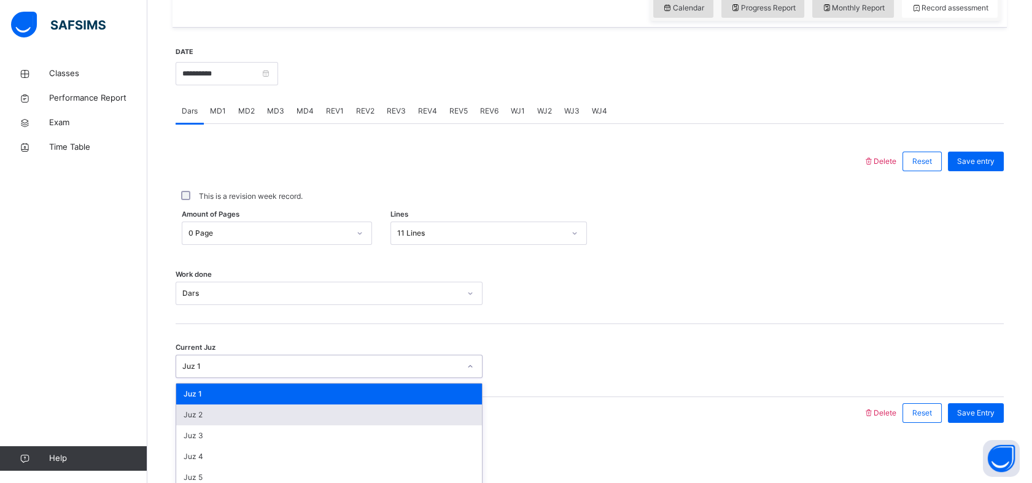
click at [201, 418] on div "Juz 2" at bounding box center [329, 414] width 306 height 21
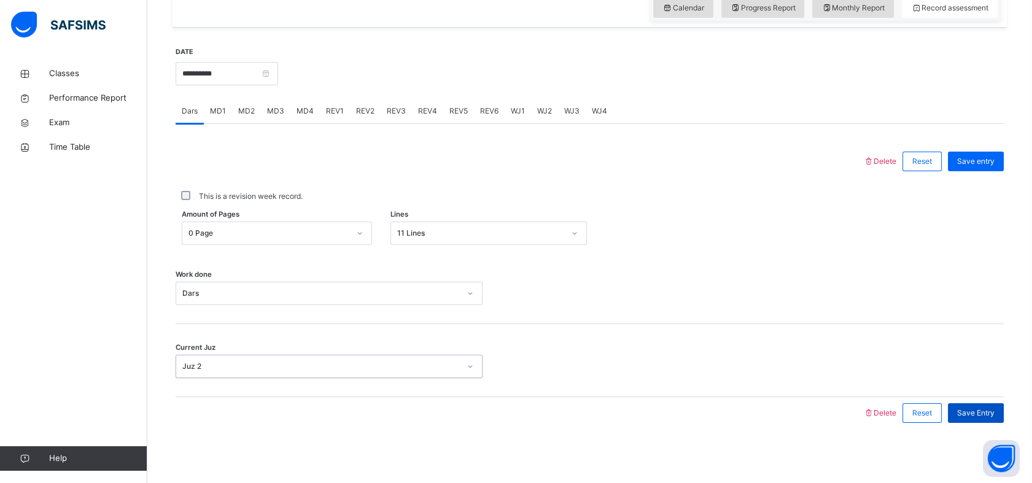
click at [988, 419] on div "Save Entry" at bounding box center [975, 413] width 56 height 20
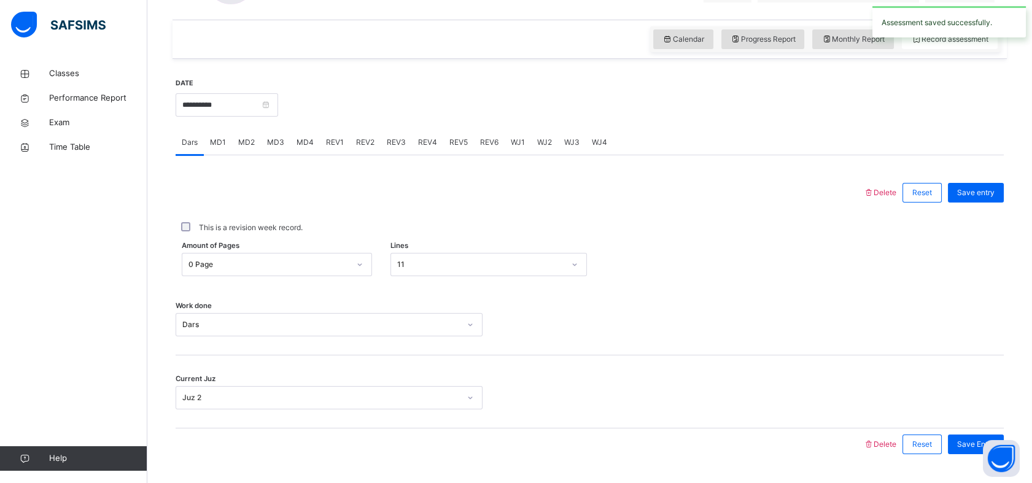
scroll to position [376, 0]
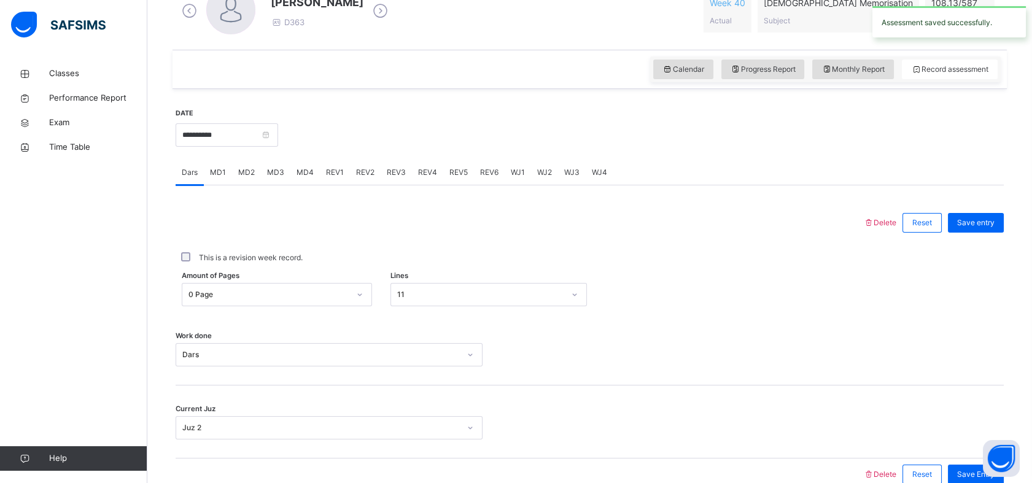
click at [301, 172] on span "MD4" at bounding box center [304, 172] width 17 height 11
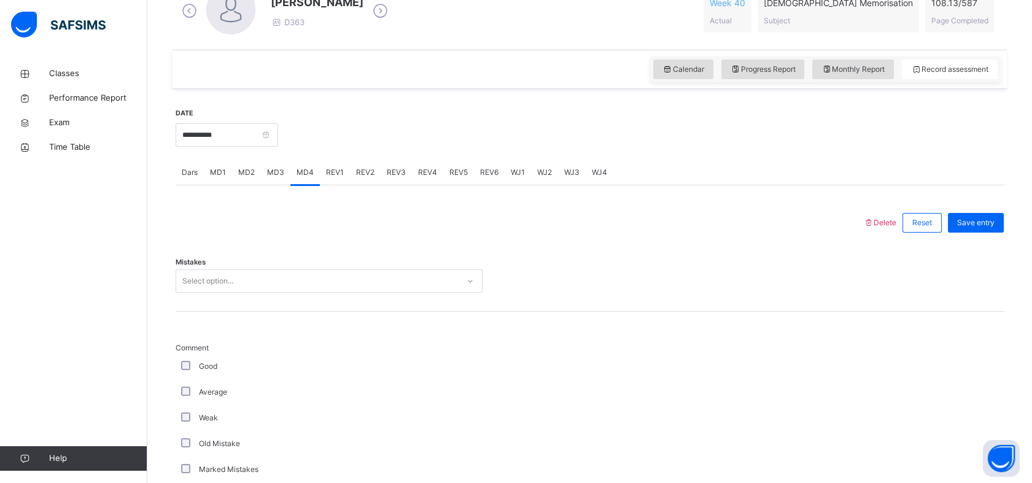
click at [220, 174] on span "MD1" at bounding box center [218, 172] width 16 height 11
click at [196, 176] on span "Dars" at bounding box center [190, 172] width 16 height 11
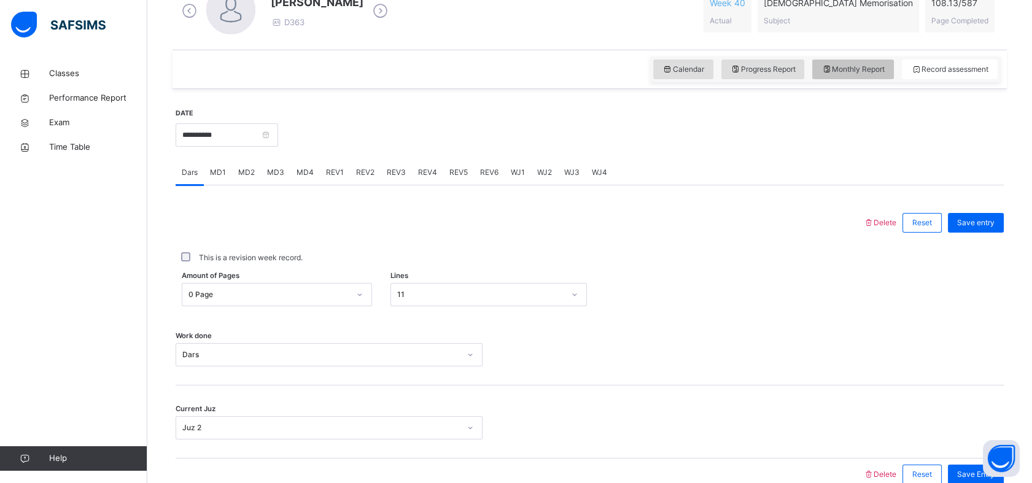
click at [865, 69] on span "Monthly Report" at bounding box center [852, 69] width 63 height 11
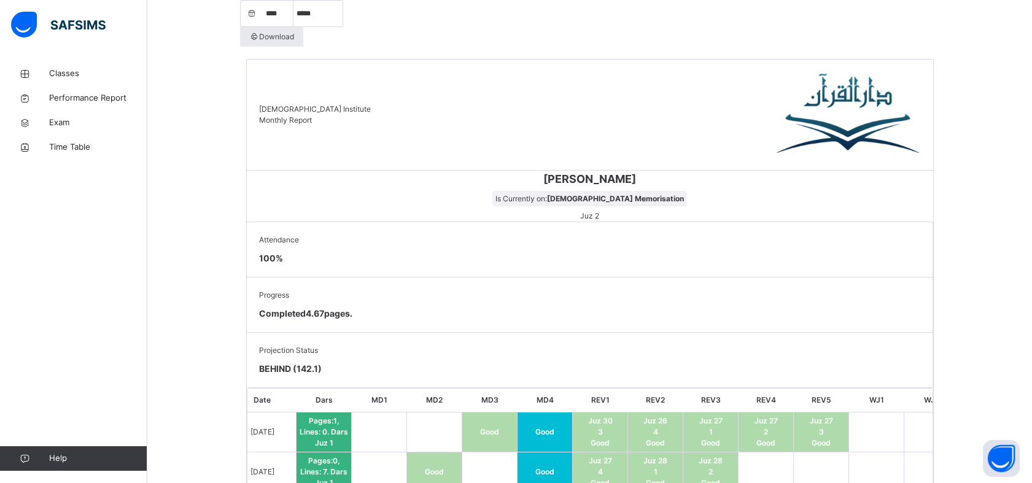
scroll to position [494, 0]
click at [49, 66] on link "Classes" at bounding box center [73, 73] width 147 height 25
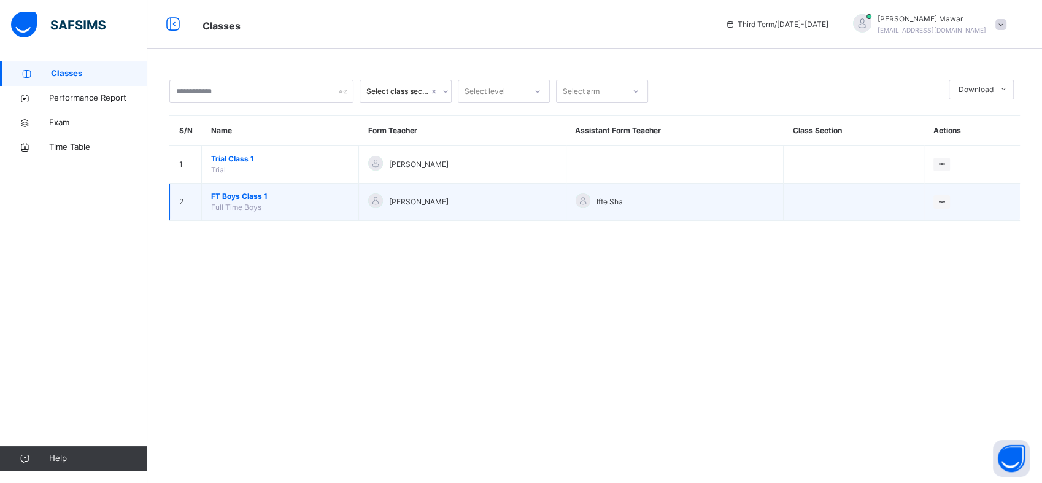
click at [288, 214] on td "FT Boys Class 1 Full Time Boys" at bounding box center [280, 201] width 157 height 37
click at [180, 198] on td "2" at bounding box center [186, 201] width 32 height 37
click at [251, 193] on span "FT Boys Class 1" at bounding box center [280, 196] width 138 height 11
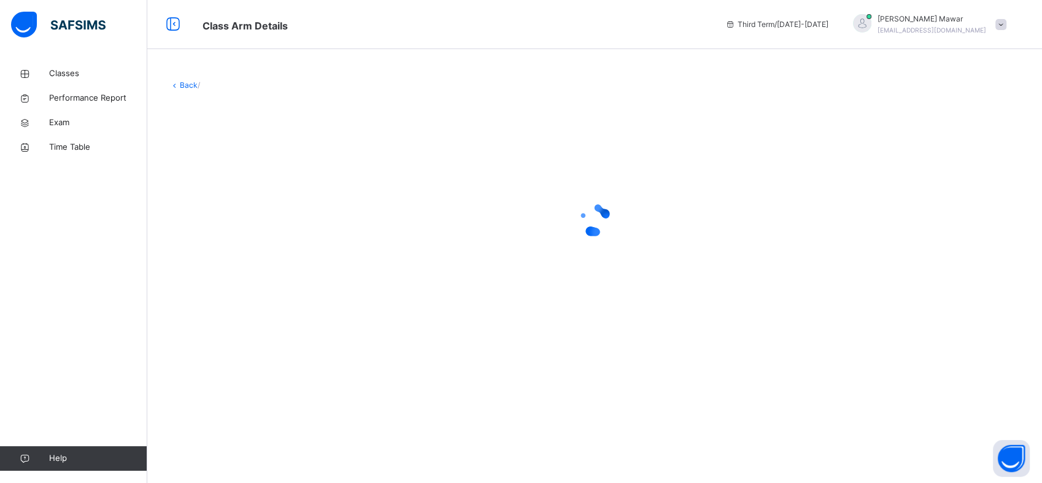
click at [125, 353] on div "Classes Performance Report Exam Time Table Help" at bounding box center [73, 266] width 147 height 434
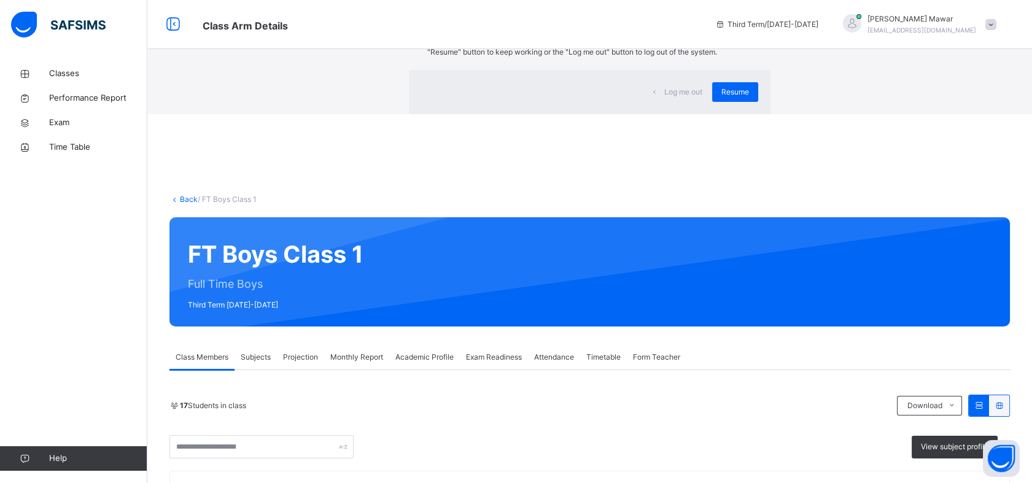
click at [746, 38] on div "×" at bounding box center [752, 25] width 12 height 26
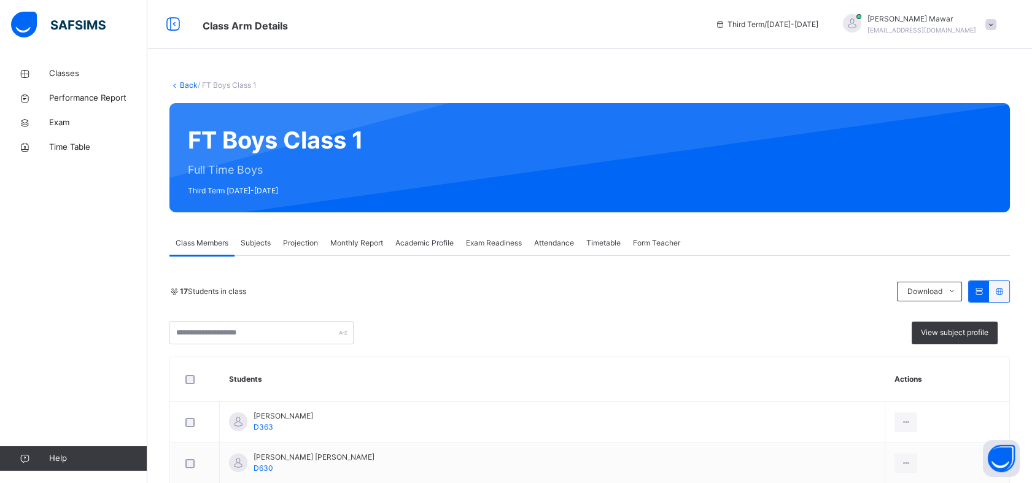
click at [314, 236] on div "Projection" at bounding box center [300, 243] width 47 height 25
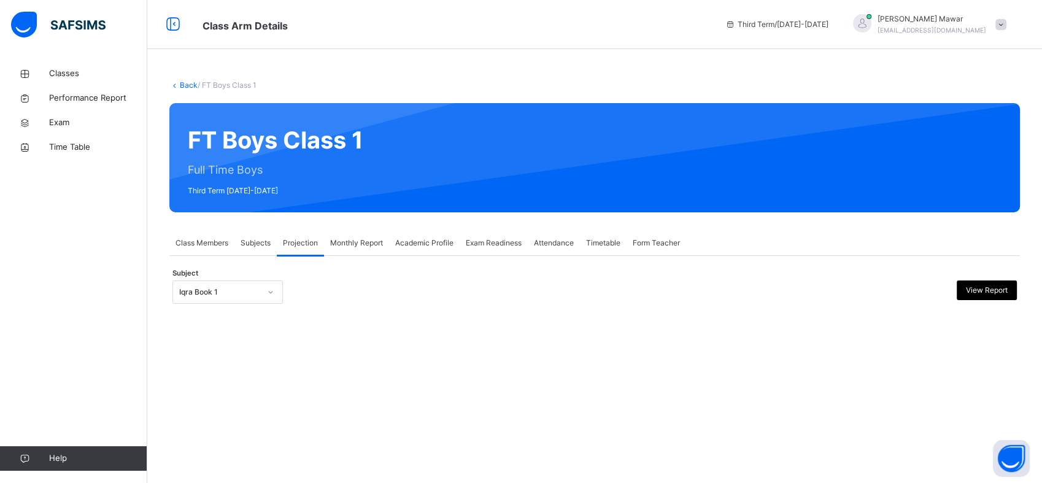
drag, startPoint x: 314, startPoint y: 236, endPoint x: 246, endPoint y: 298, distance: 92.1
click at [246, 298] on div "Iqra Book 1" at bounding box center [216, 292] width 86 height 19
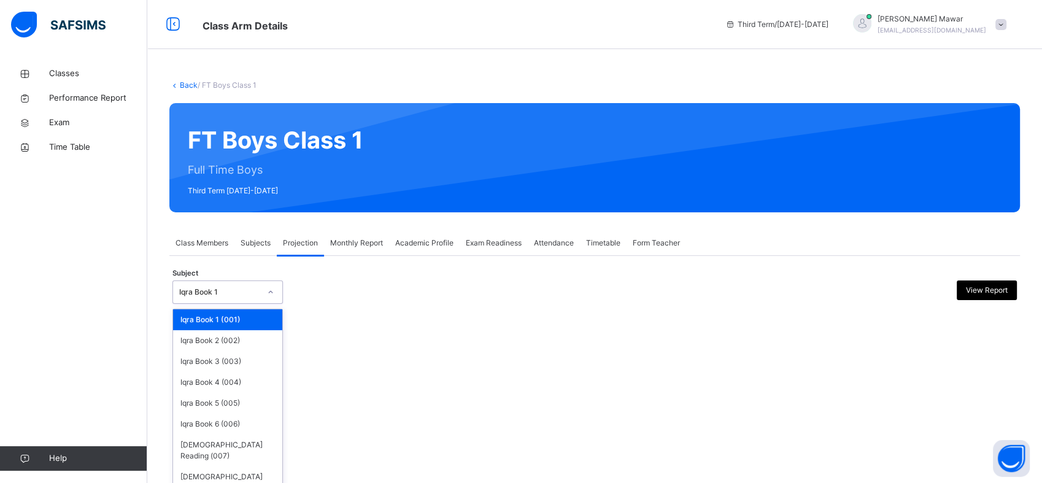
click at [246, 298] on div "Iqra Book 1" at bounding box center [216, 292] width 86 height 19
click at [245, 471] on div "[DEMOGRAPHIC_DATA] Memorisation (008)" at bounding box center [227, 482] width 109 height 32
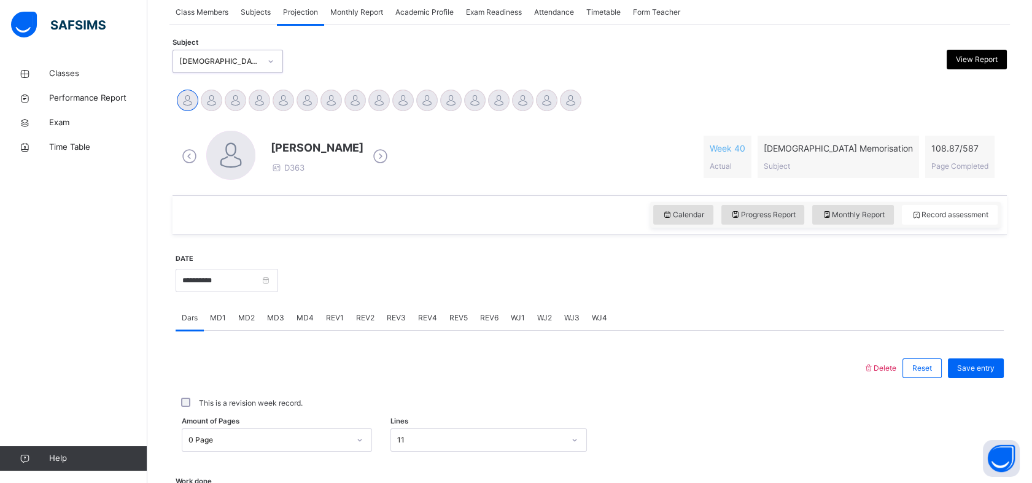
scroll to position [228, 0]
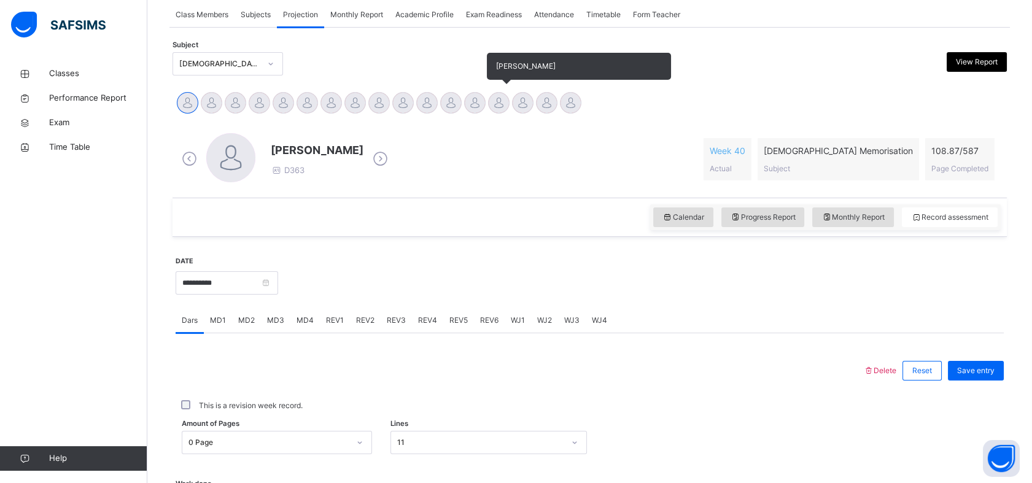
click at [492, 106] on div at bounding box center [498, 102] width 21 height 21
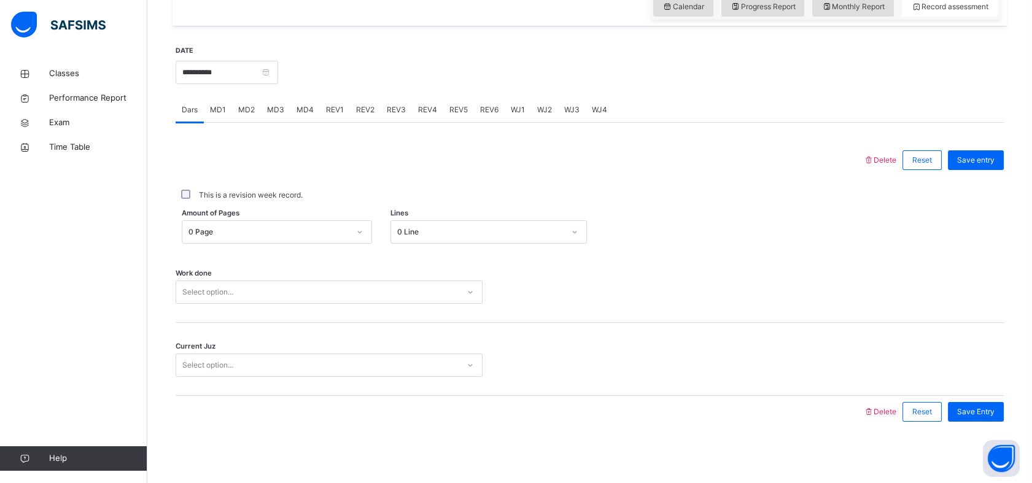
scroll to position [438, 0]
